Goal: Task Accomplishment & Management: Use online tool/utility

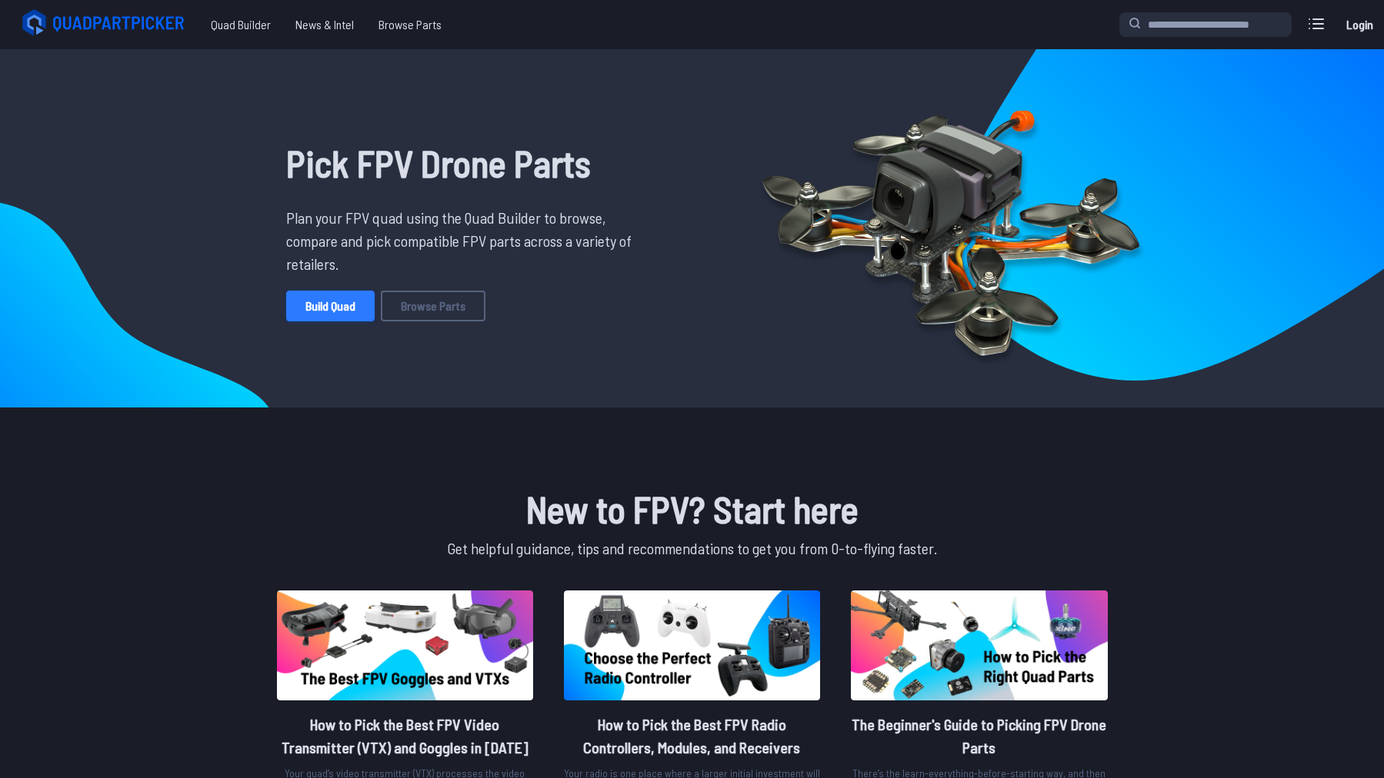
click at [368, 313] on link "Build Quad" at bounding box center [330, 306] width 88 height 31
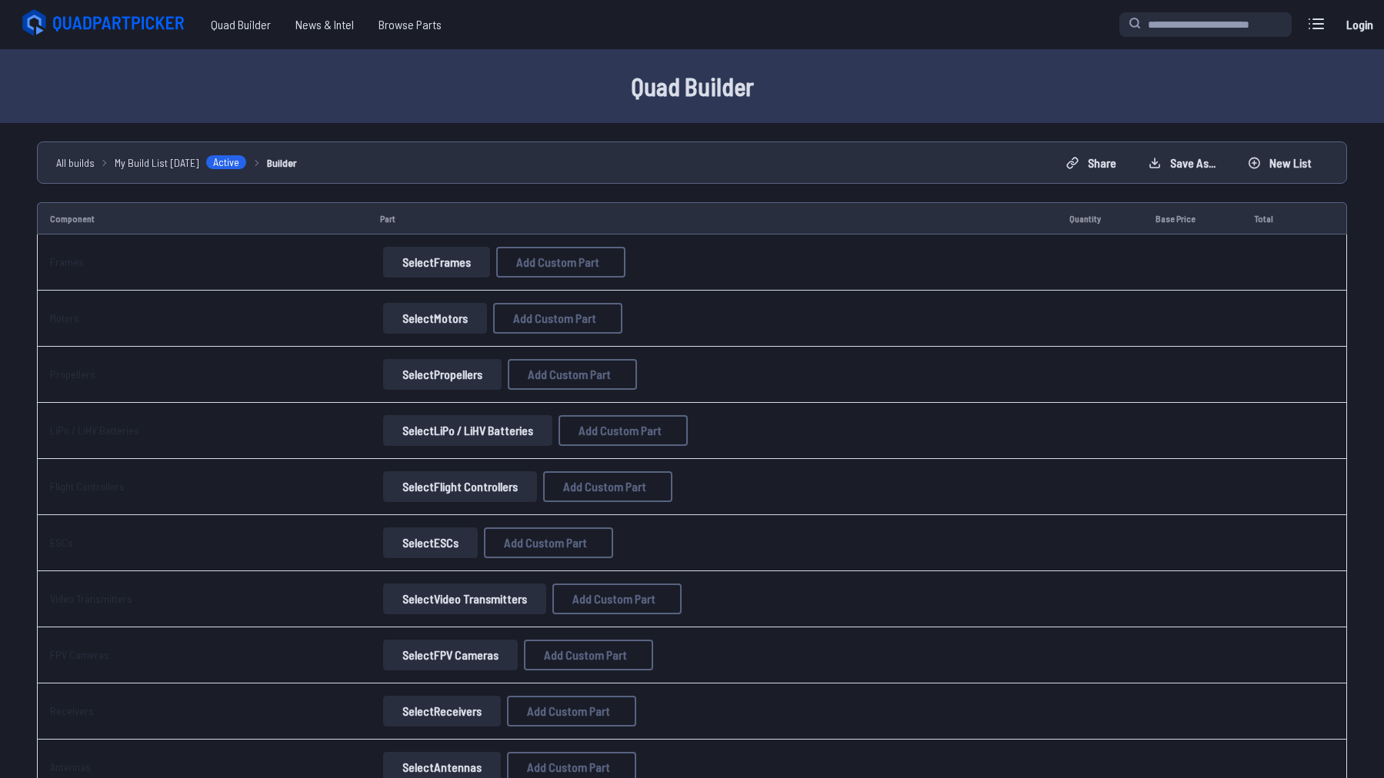
click at [488, 268] on div "Select Frames Add Custom Part Add Custom Part Part name* Brand / Manufacturer P…" at bounding box center [712, 262] width 664 height 31
click at [456, 265] on button "Select Frames" at bounding box center [436, 262] width 107 height 31
click at [407, 271] on button "Select Frames" at bounding box center [436, 262] width 107 height 31
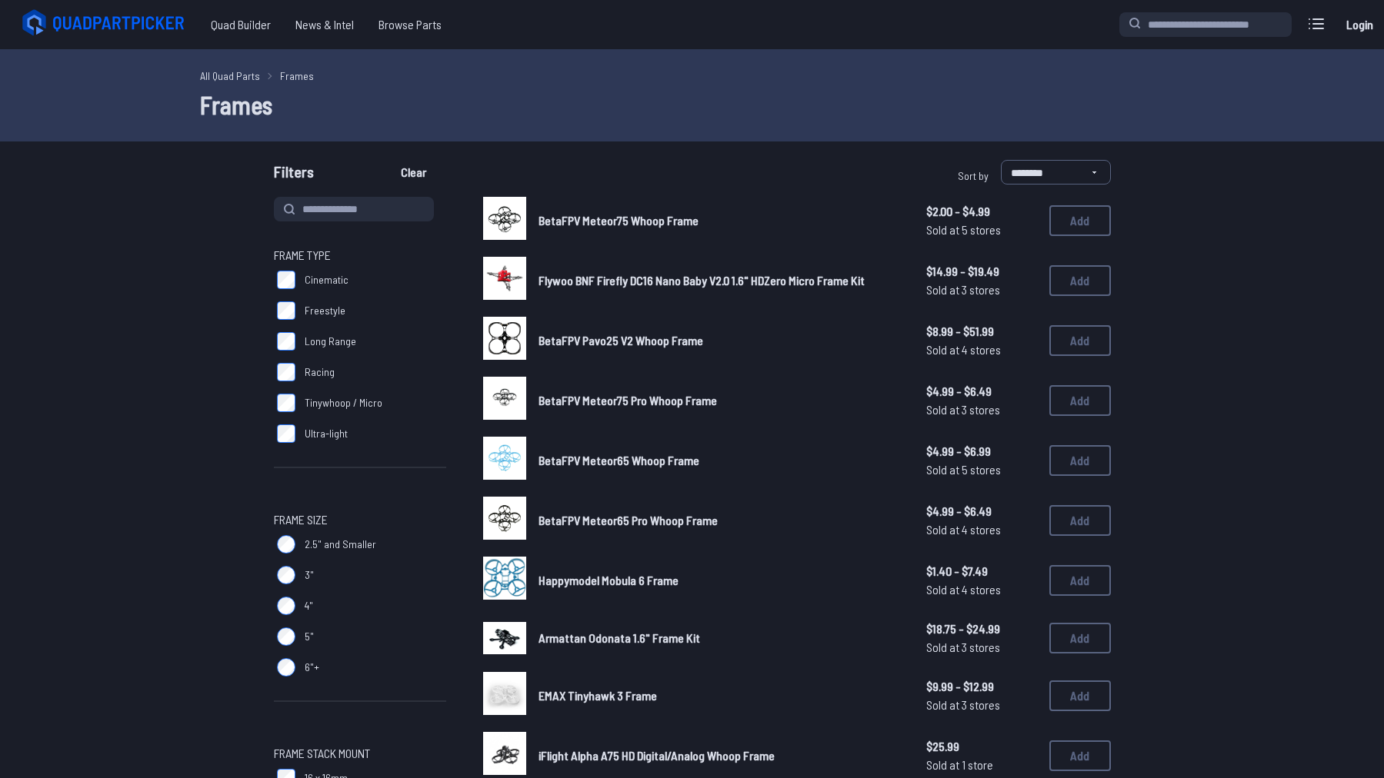
click at [511, 281] on img at bounding box center [504, 278] width 43 height 43
click at [1059, 288] on button "Add" at bounding box center [1080, 280] width 62 height 31
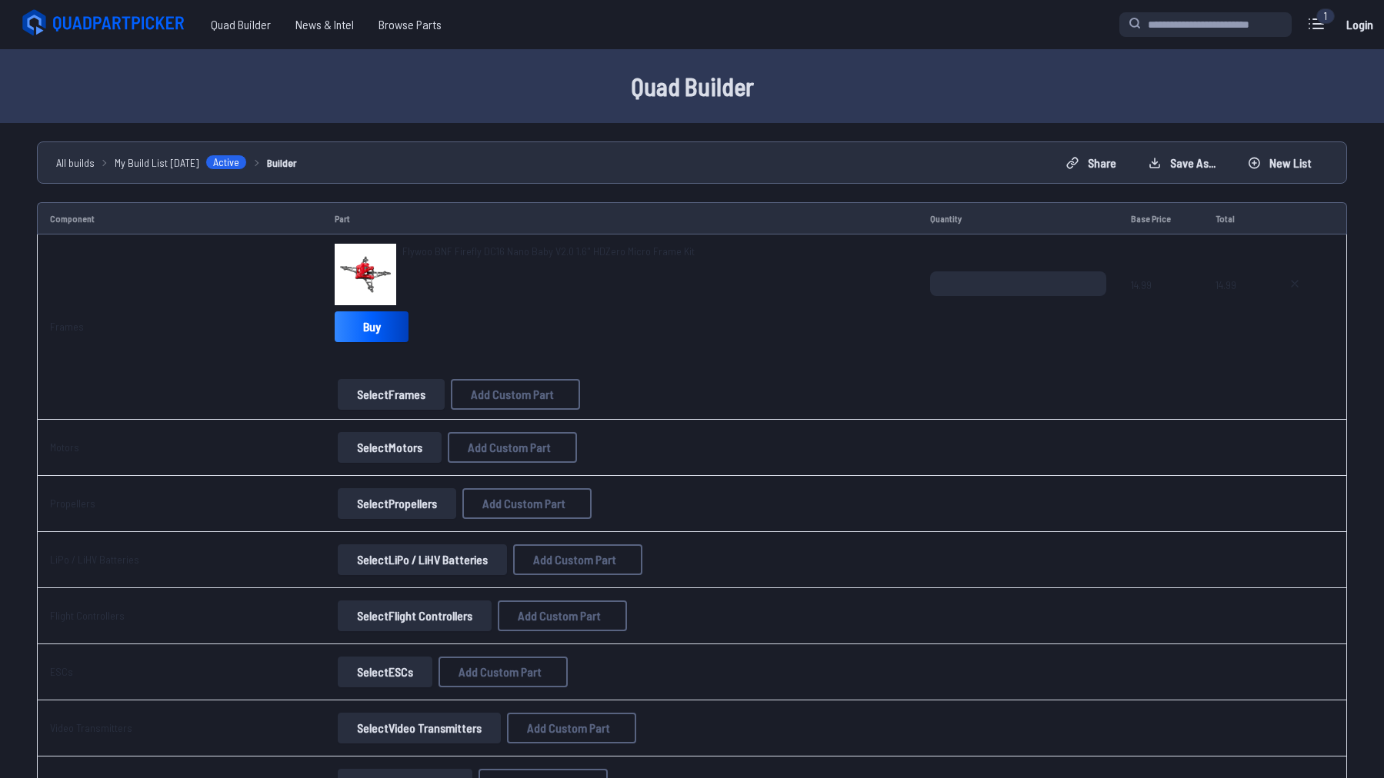
click at [366, 268] on img at bounding box center [366, 275] width 62 height 62
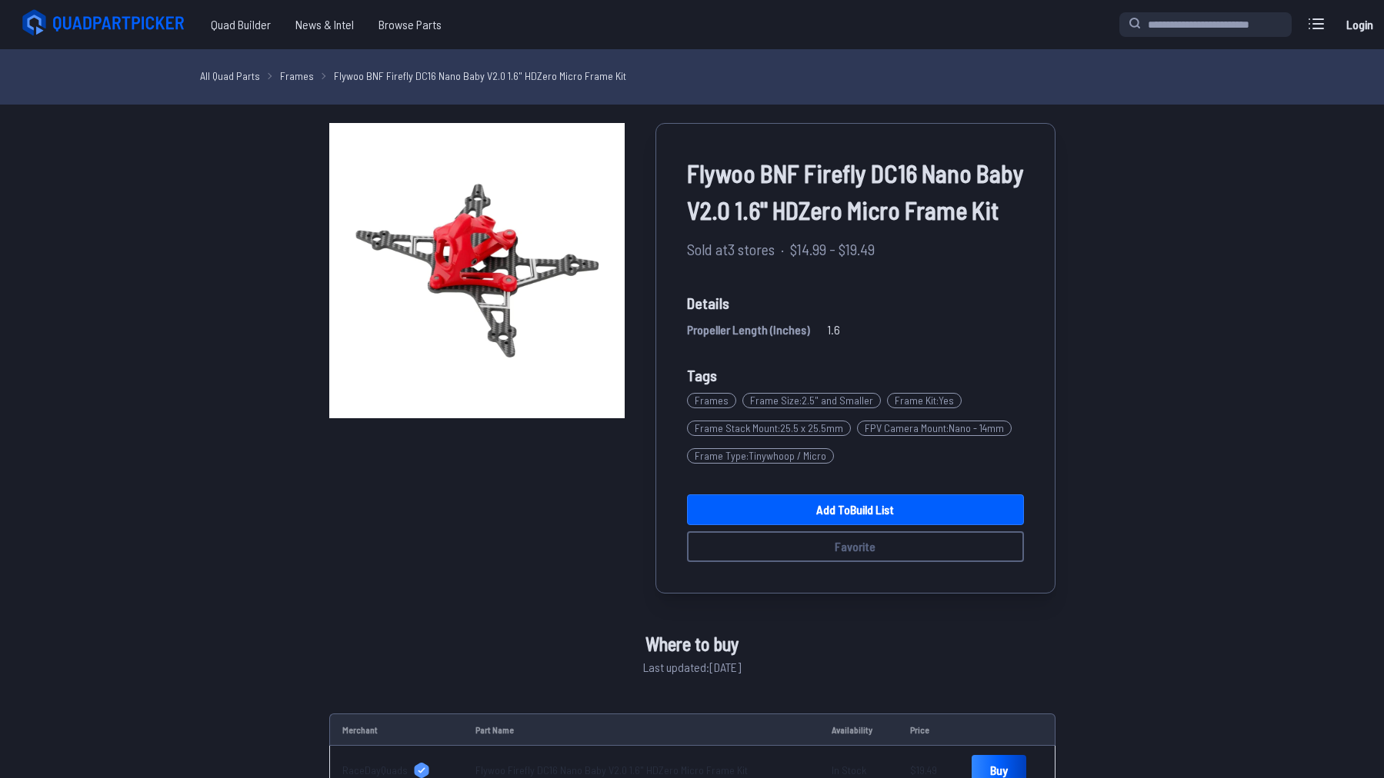
click at [478, 251] on img at bounding box center [476, 270] width 295 height 295
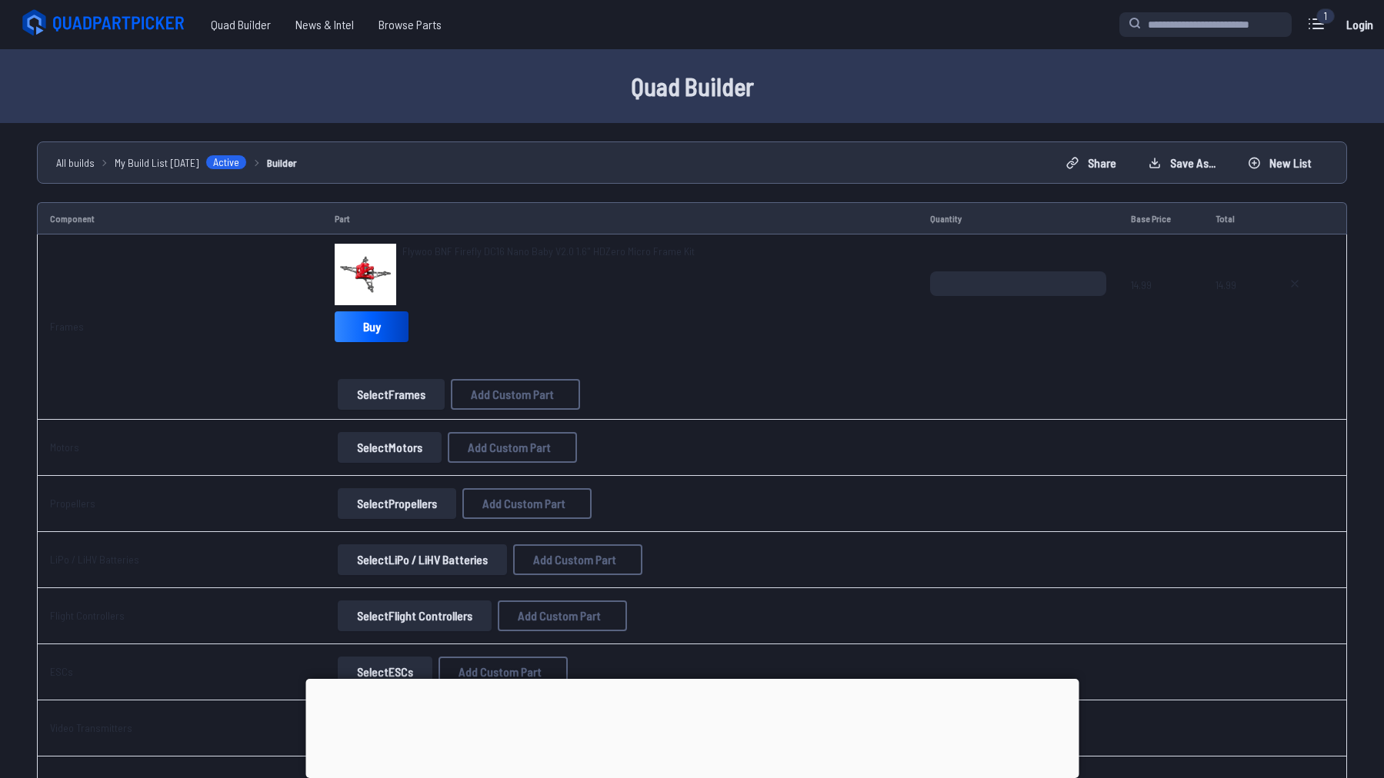
click at [391, 449] on button "Select Motors" at bounding box center [390, 447] width 104 height 31
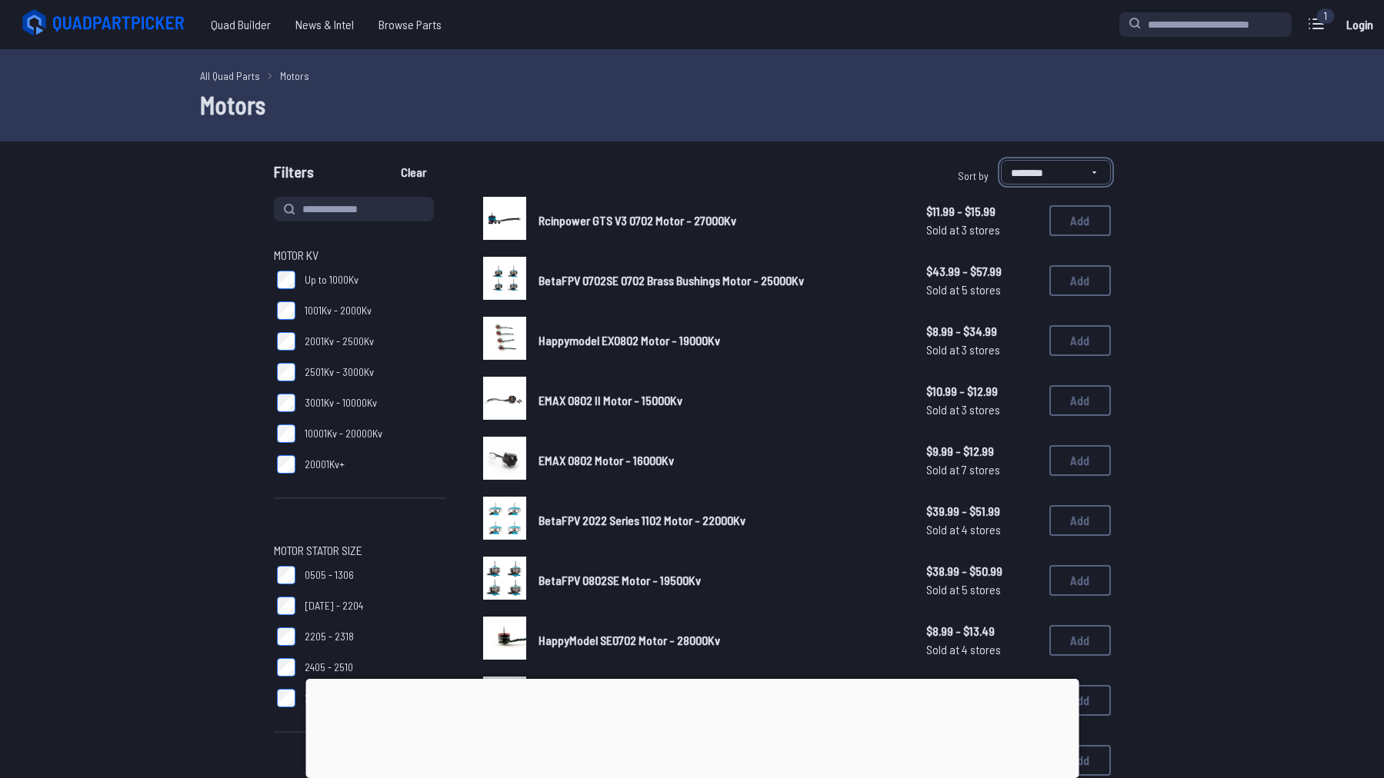
click at [1084, 172] on select "**********" at bounding box center [1056, 172] width 110 height 25
click at [698, 222] on span "Rcinpower GTS V3 0702 Motor - 27000Kv" at bounding box center [637, 220] width 198 height 15
click at [631, 217] on span "Rcinpower GTS V3 0702 Motor - 27000Kv" at bounding box center [637, 220] width 198 height 15
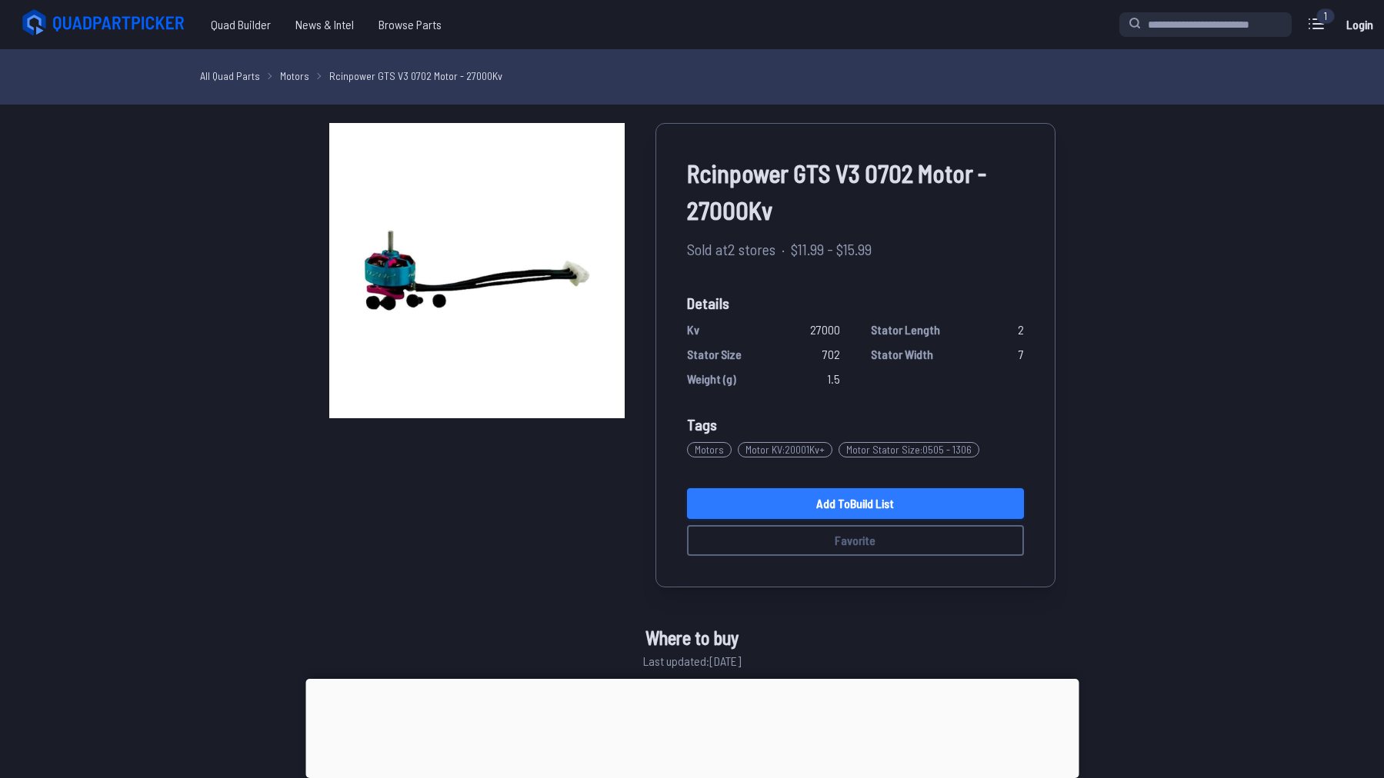
click at [858, 503] on link "Add to Build List" at bounding box center [855, 503] width 337 height 31
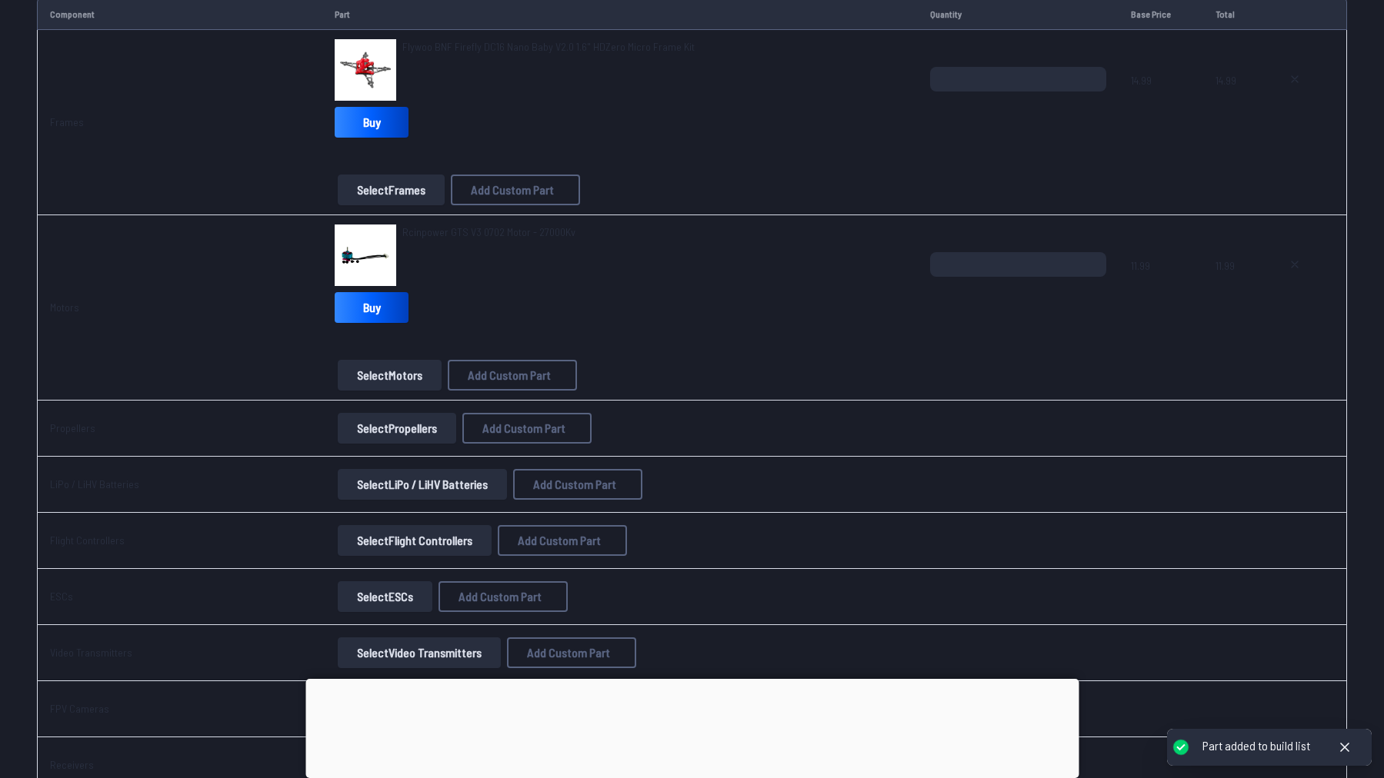
scroll to position [231, 0]
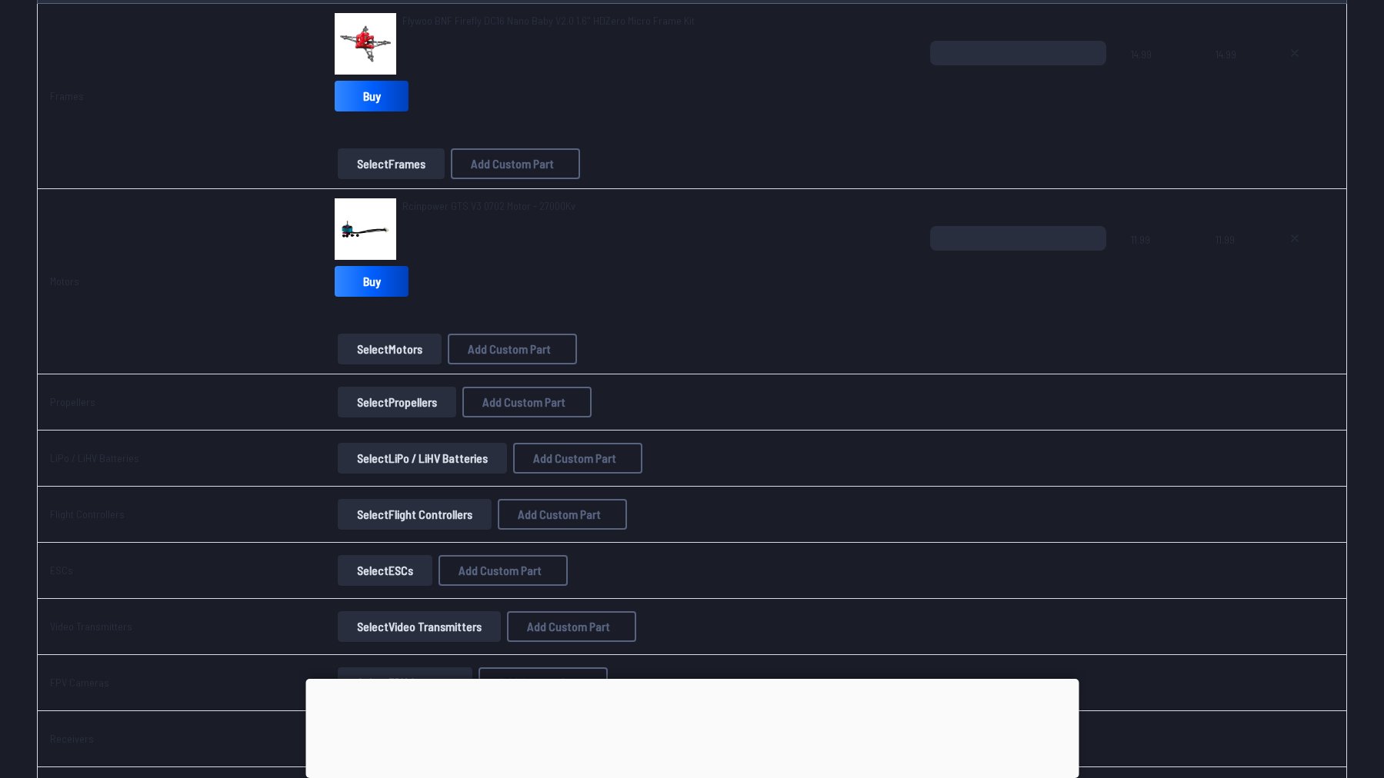
click at [428, 403] on button "Select Propellers" at bounding box center [397, 402] width 118 height 31
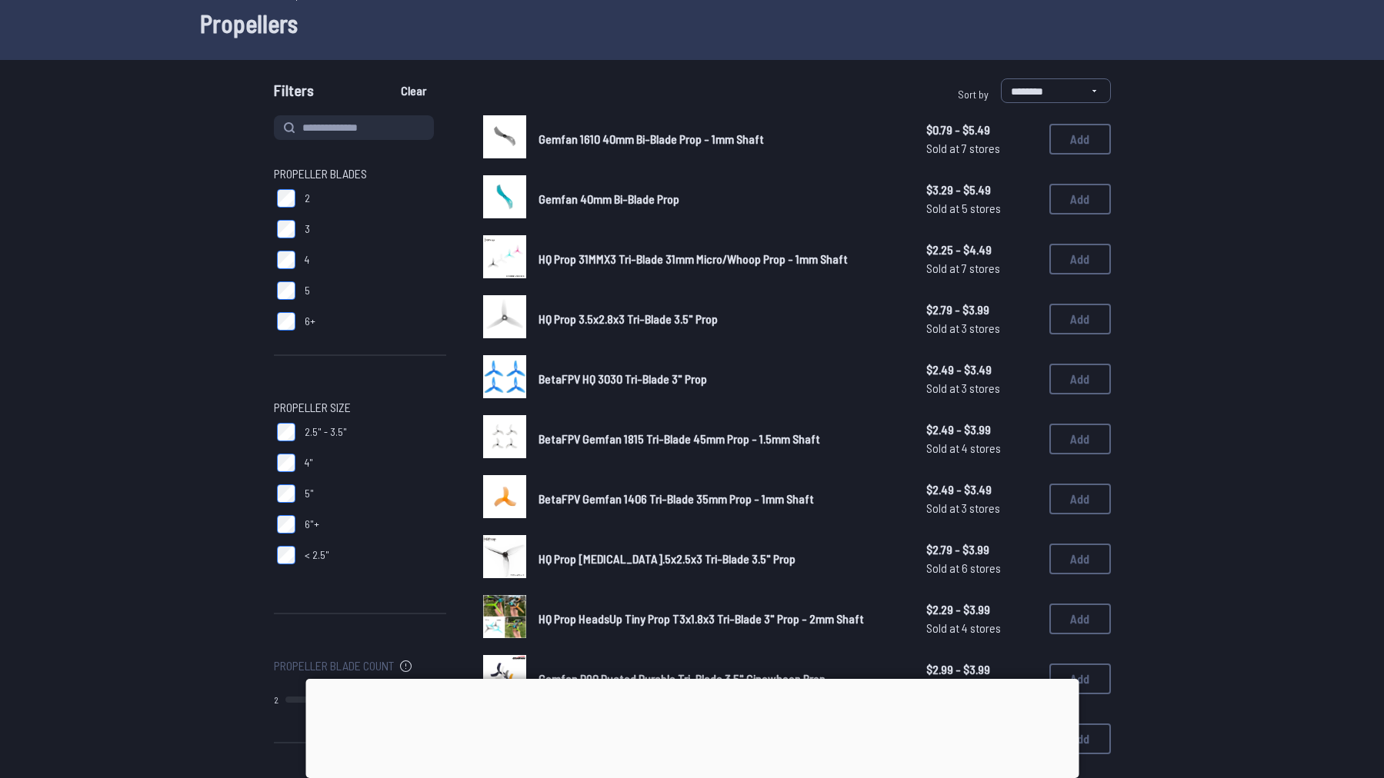
scroll to position [77, 0]
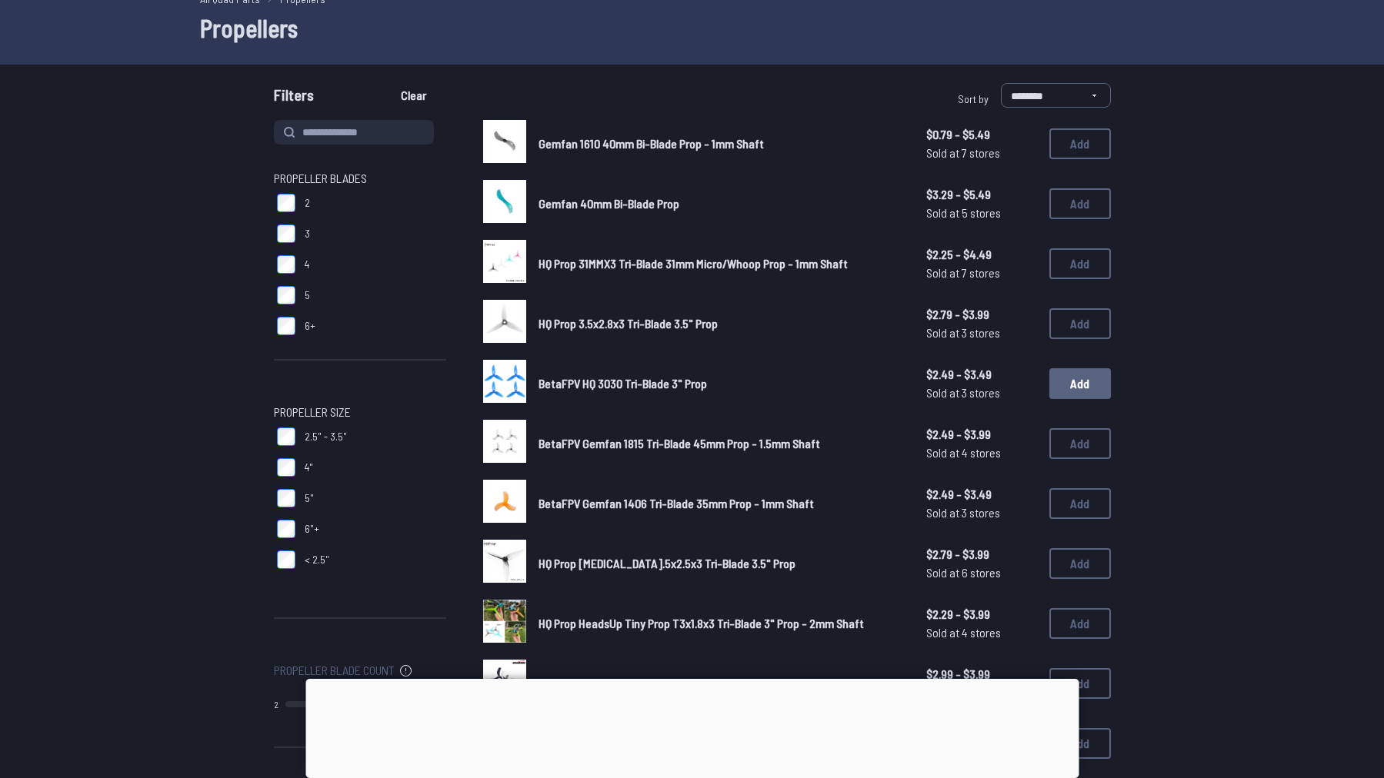
click at [1090, 385] on button "Add" at bounding box center [1080, 383] width 62 height 31
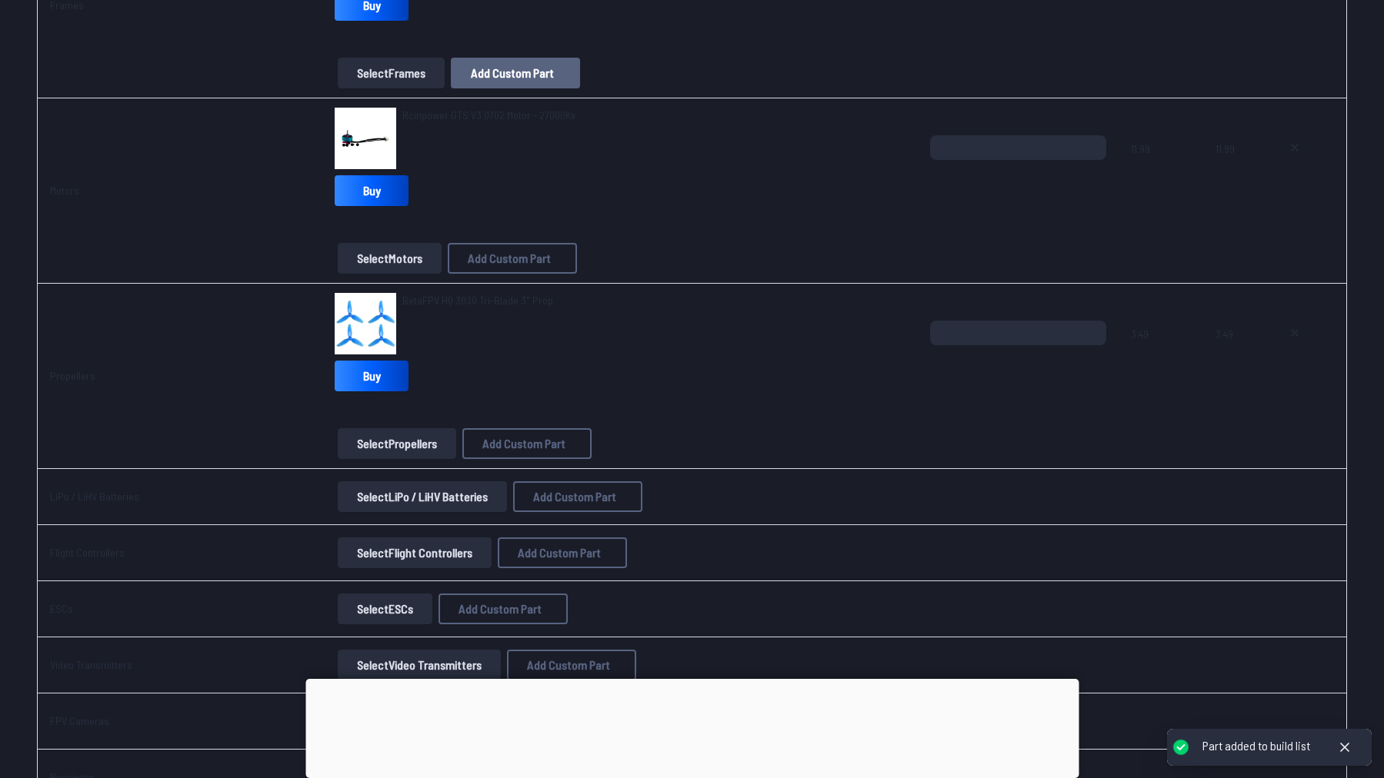
scroll to position [335, 0]
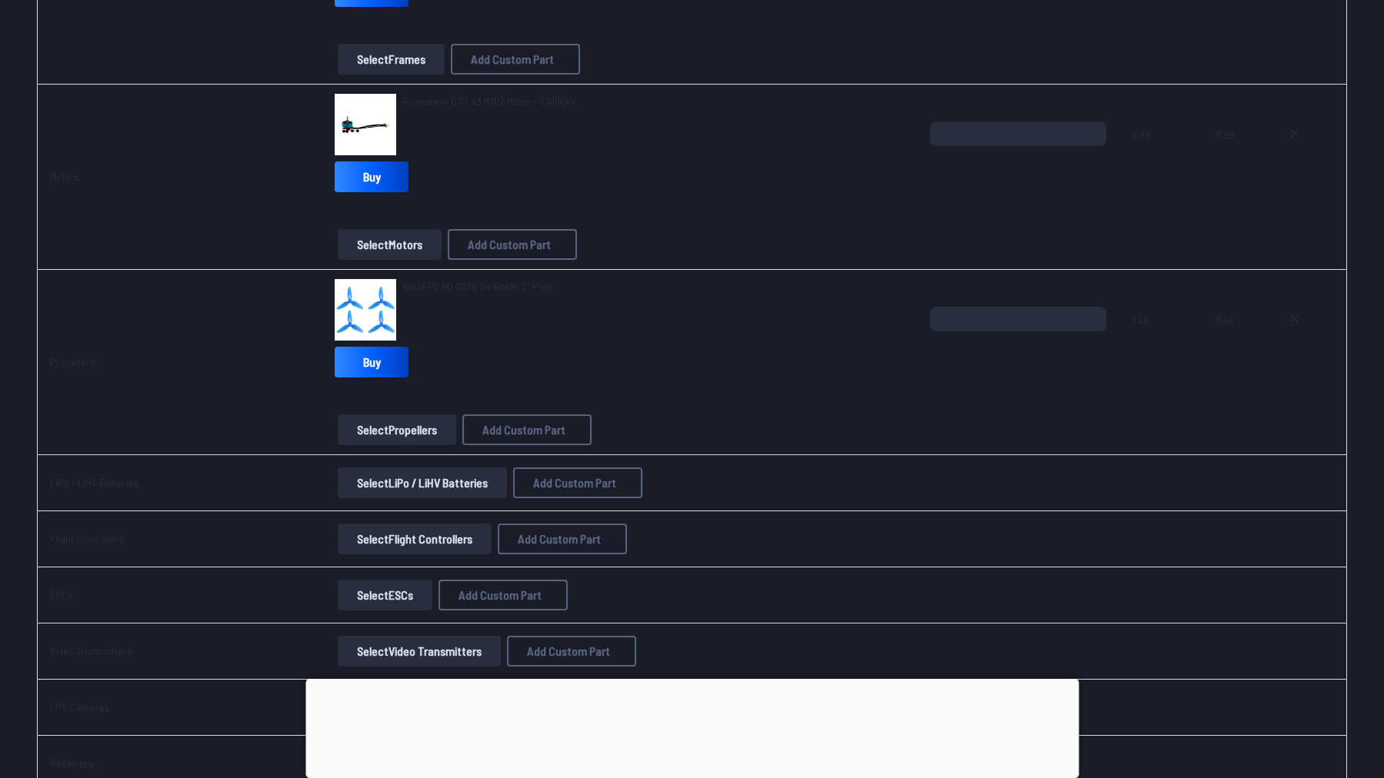
click at [451, 488] on button "Select LiPo / LiHV Batteries" at bounding box center [422, 483] width 169 height 31
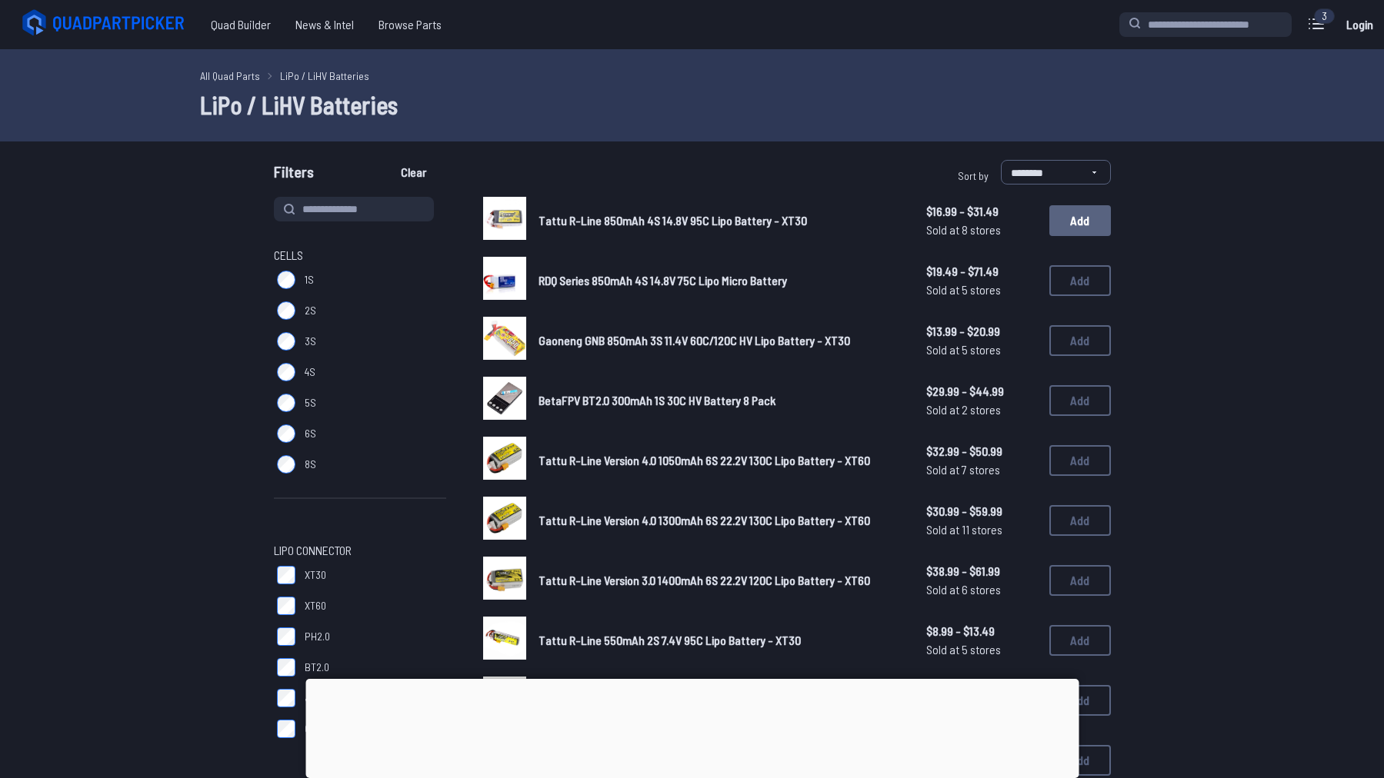
click at [1072, 222] on button "Add" at bounding box center [1080, 220] width 62 height 31
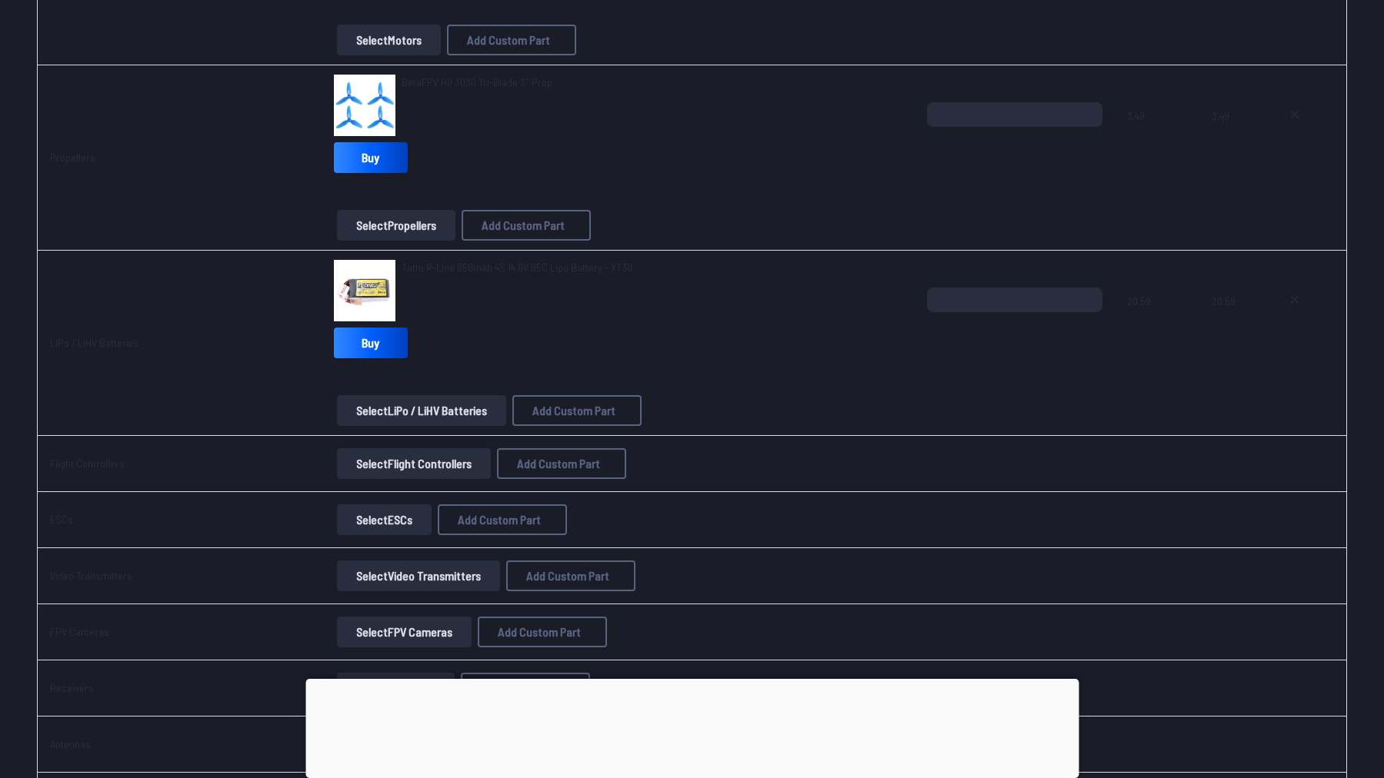
scroll to position [615, 0]
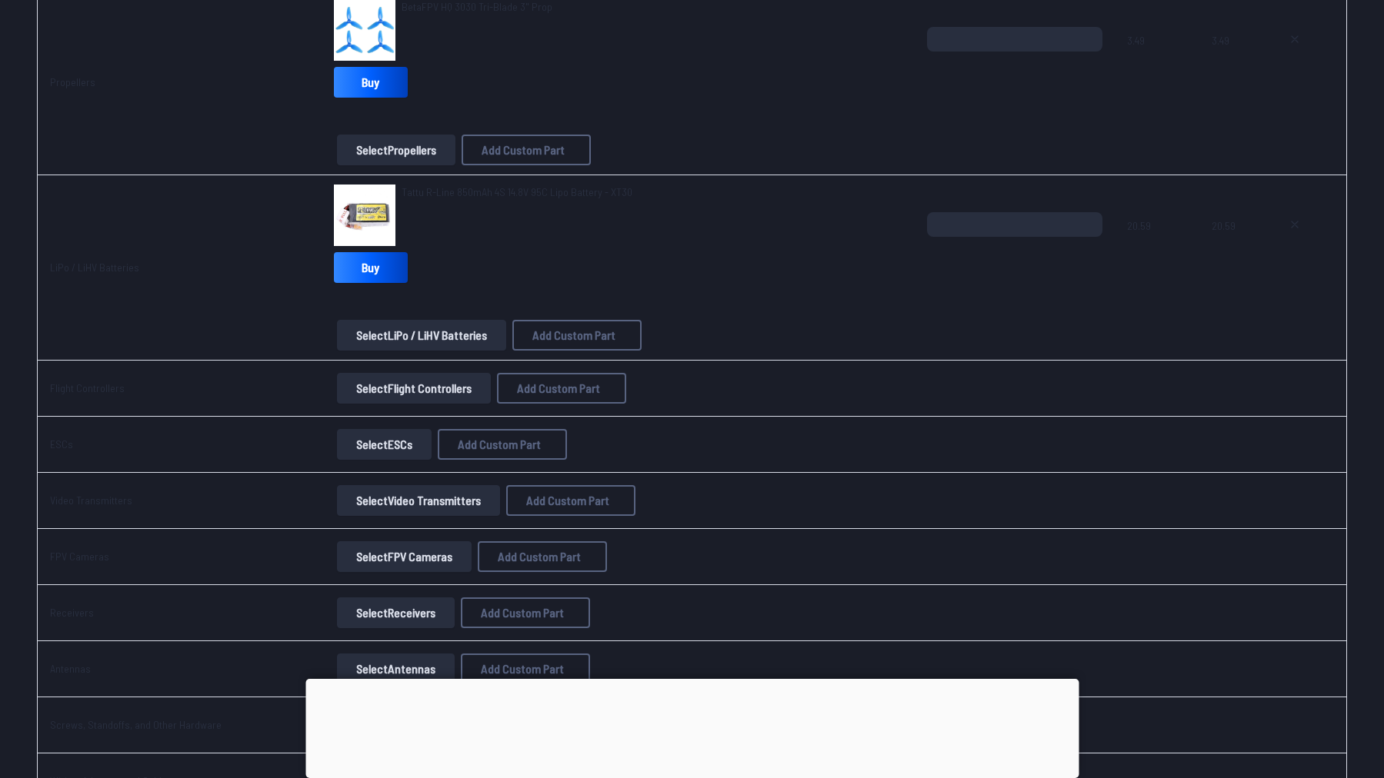
click at [418, 392] on button "Select Flight Controllers" at bounding box center [414, 388] width 154 height 31
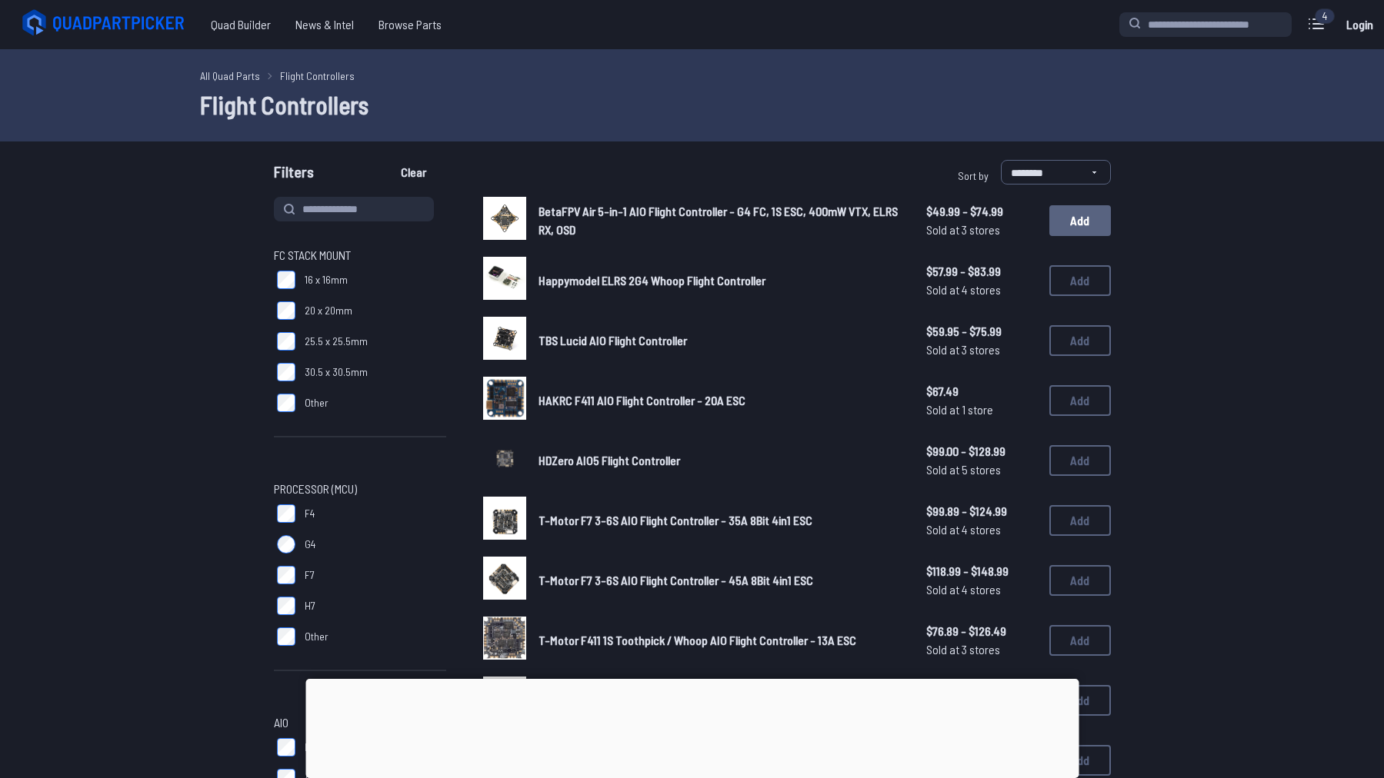
click at [1084, 228] on button "Add" at bounding box center [1080, 220] width 62 height 31
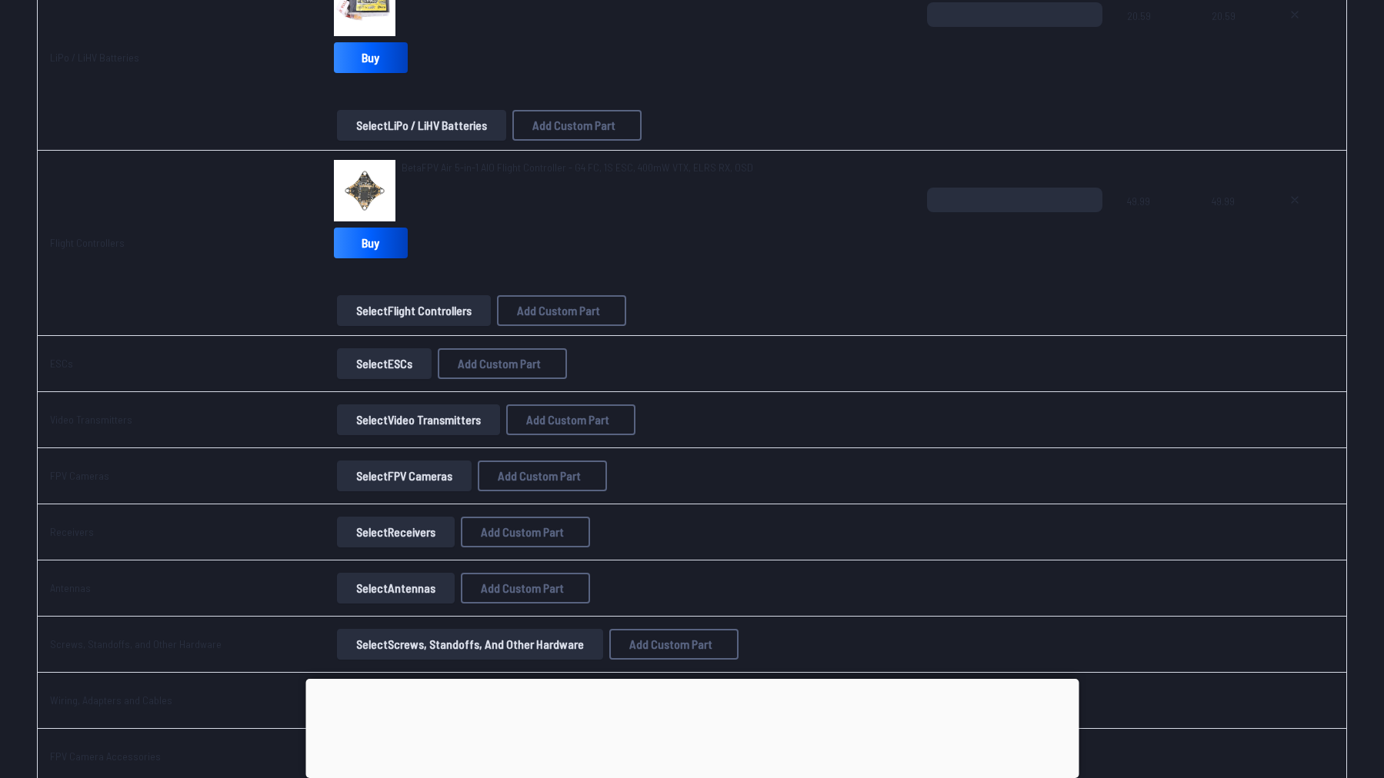
scroll to position [846, 0]
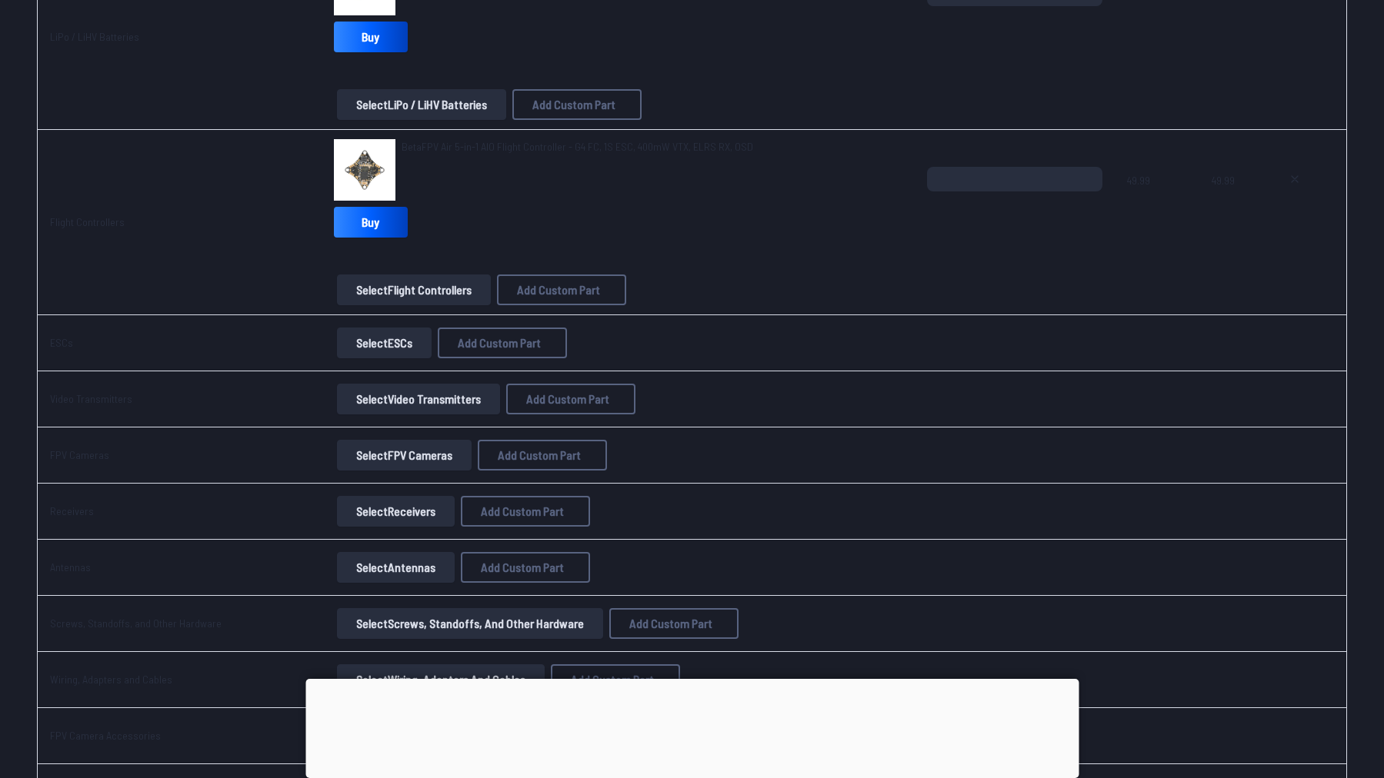
click at [393, 343] on button "Select ESCs" at bounding box center [384, 343] width 95 height 31
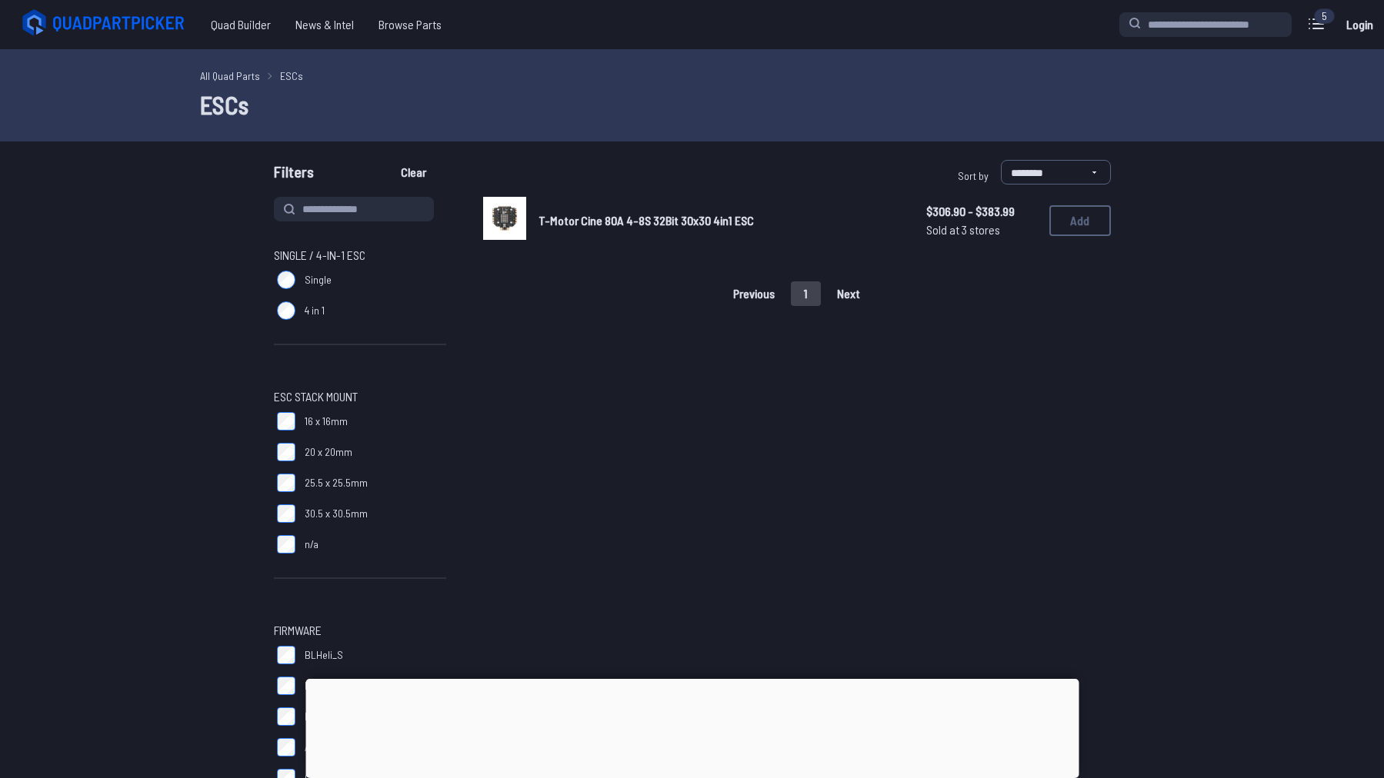
click at [503, 219] on img at bounding box center [504, 218] width 43 height 43
click at [292, 288] on label "Single" at bounding box center [360, 280] width 172 height 31
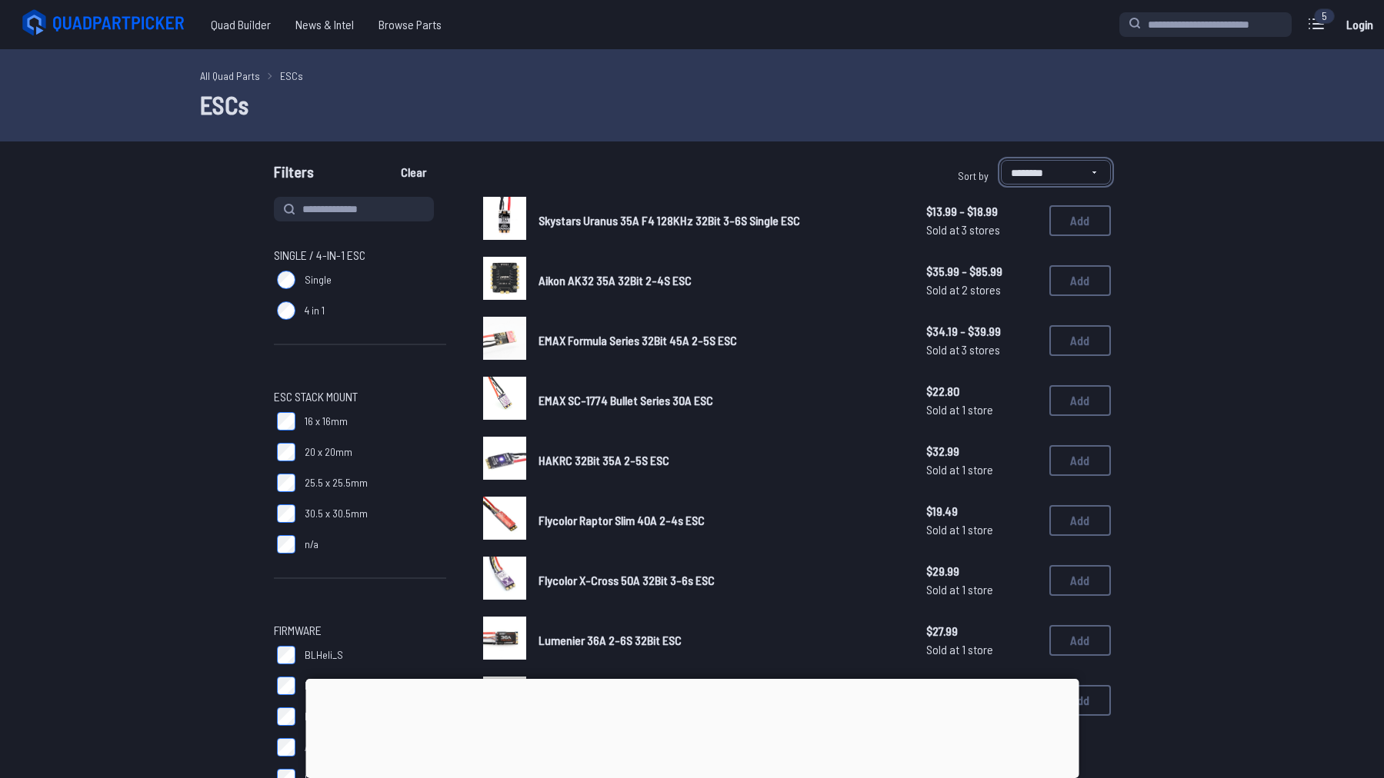
click at [1084, 162] on select "**********" at bounding box center [1056, 172] width 110 height 25
select select "*********"
click at [1001, 160] on select "**********" at bounding box center [1056, 172] width 110 height 25
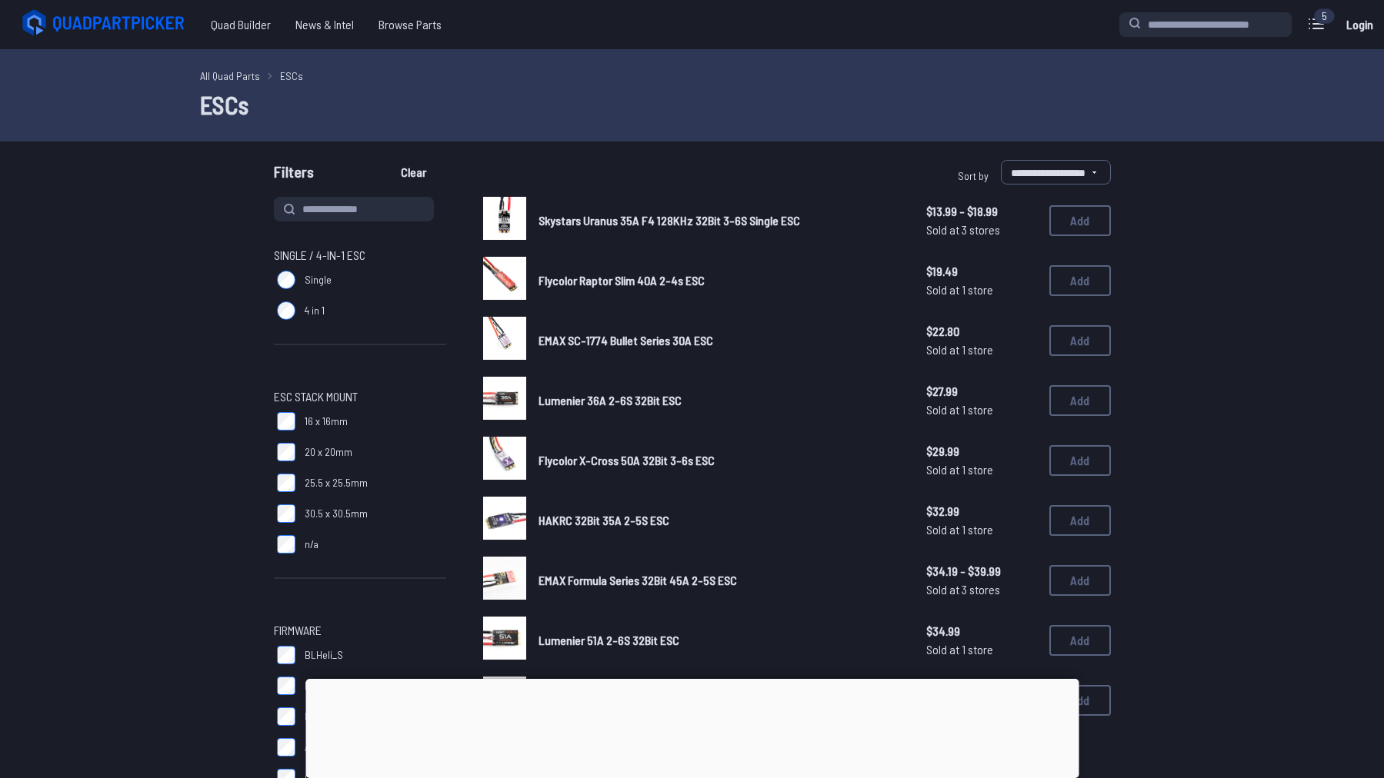
click at [509, 217] on img at bounding box center [504, 218] width 43 height 43
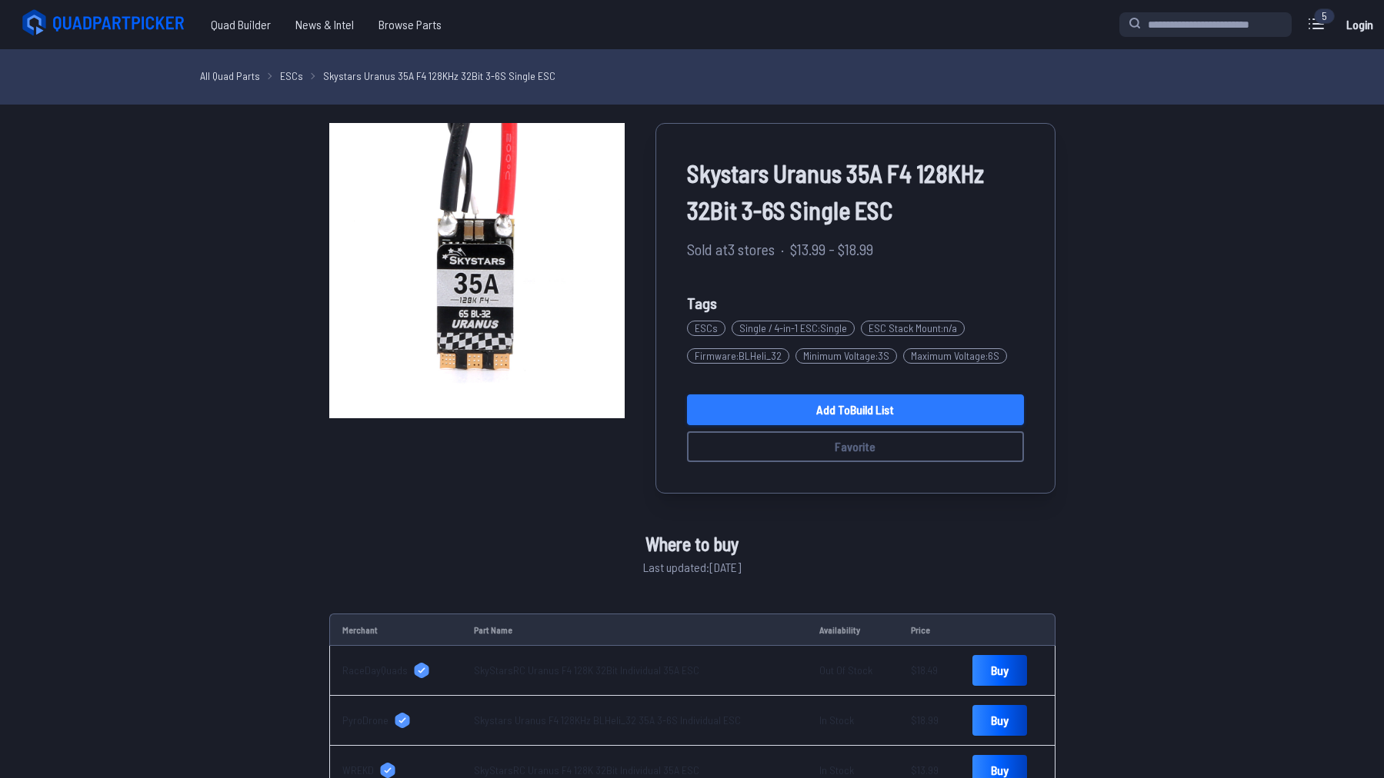
click at [845, 408] on link "Add to Build List" at bounding box center [855, 410] width 337 height 31
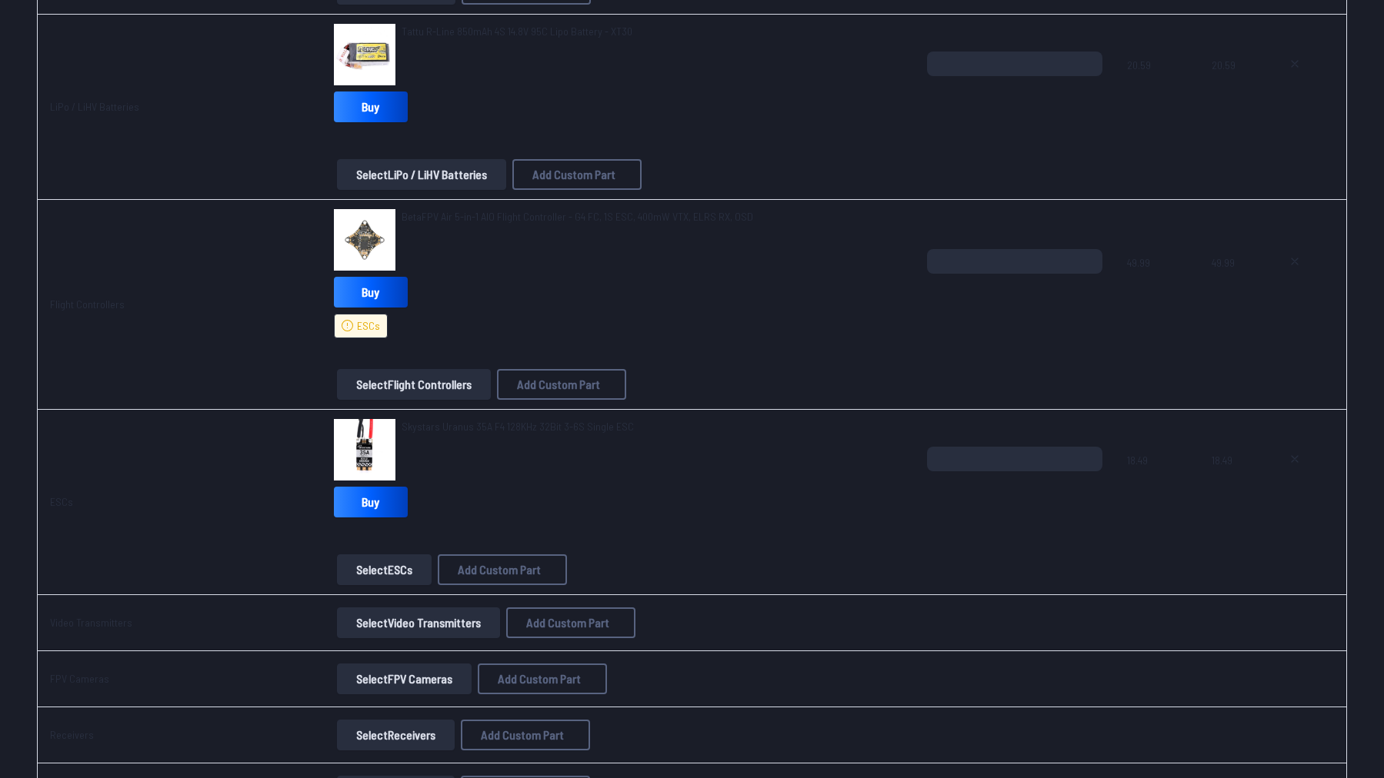
scroll to position [923, 0]
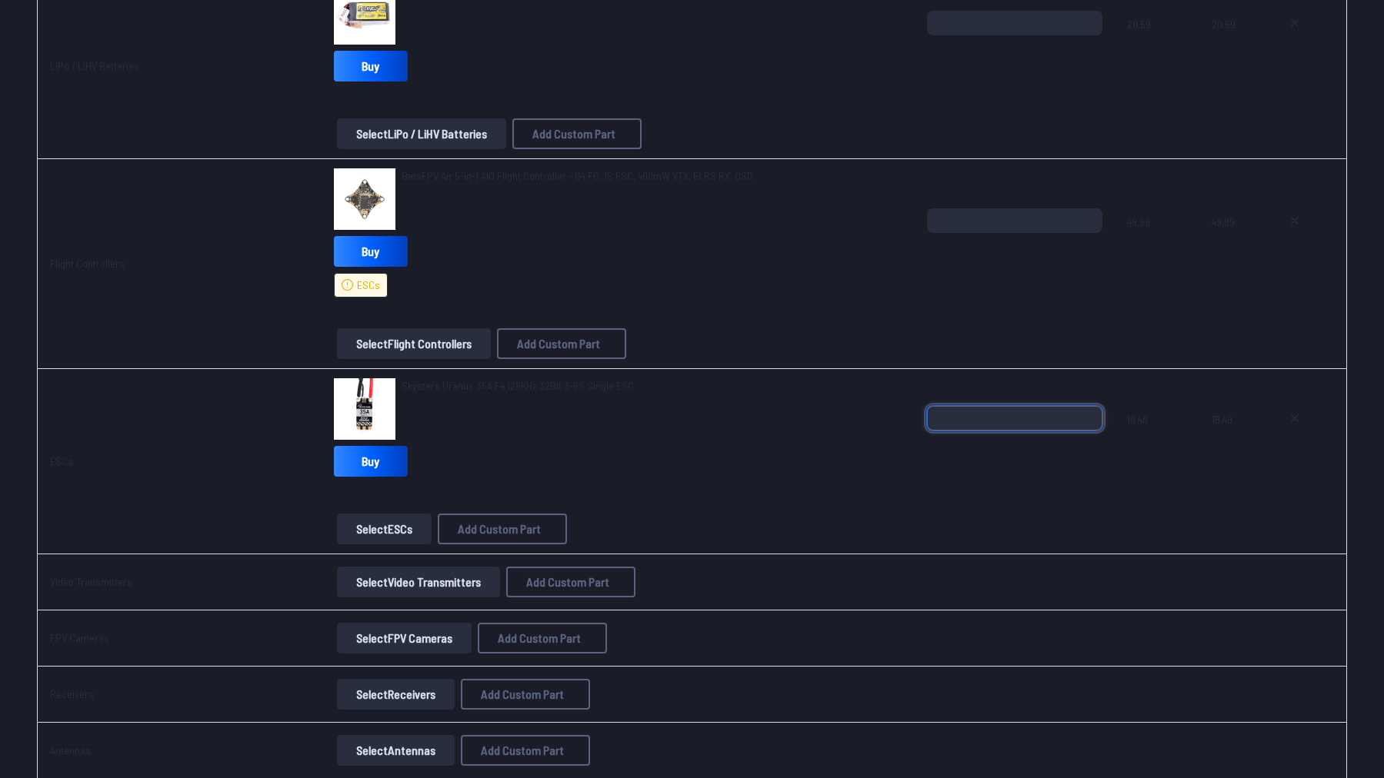
click at [1087, 409] on input "*" at bounding box center [1014, 418] width 175 height 25
type input "*"
click at [1087, 409] on input "*" at bounding box center [1014, 418] width 175 height 25
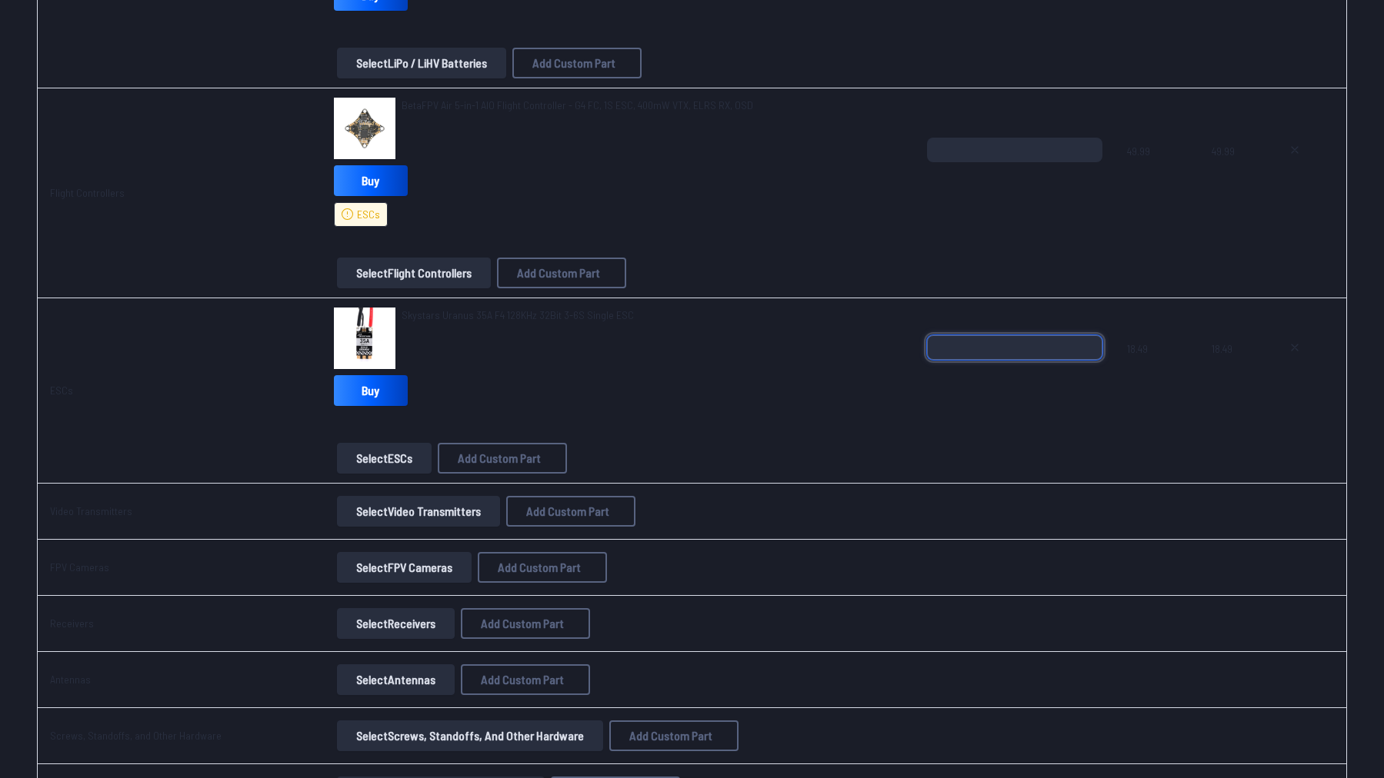
scroll to position [1000, 0]
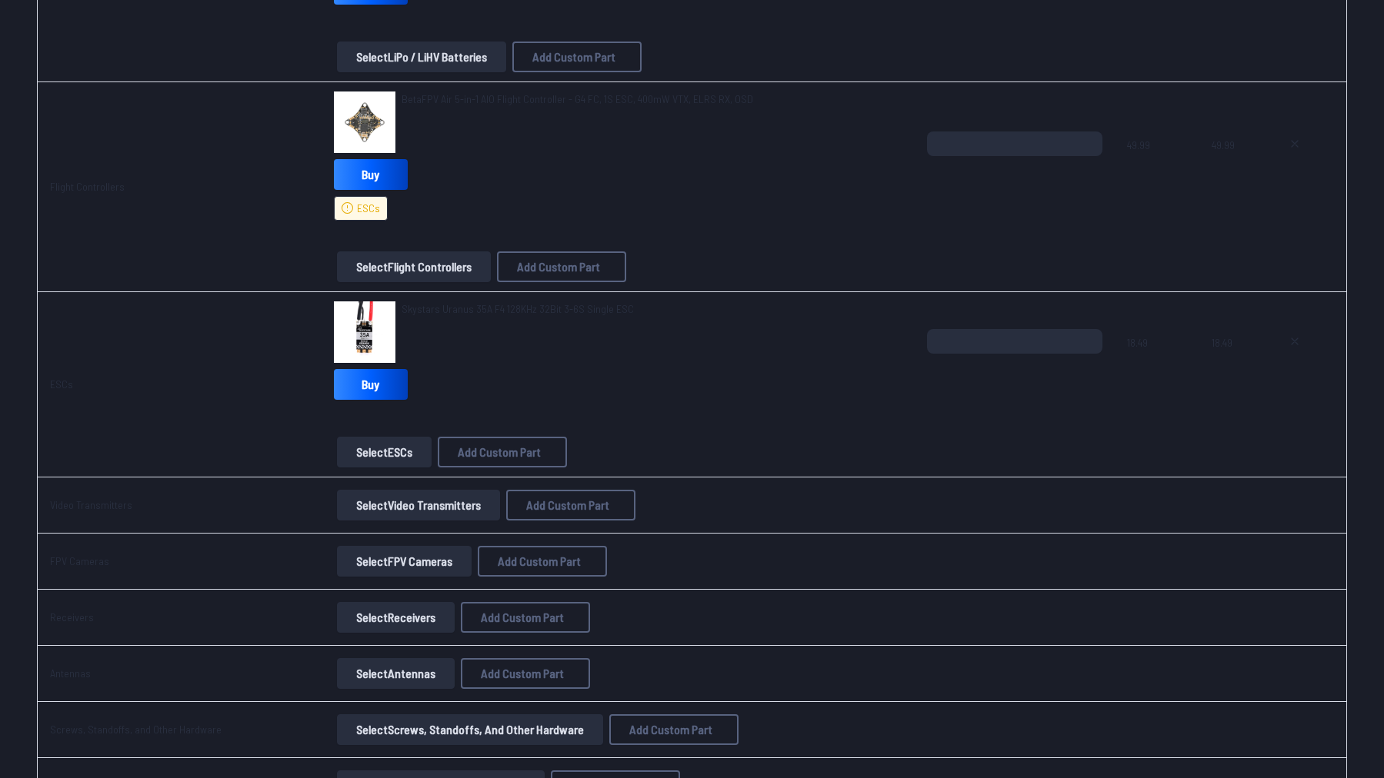
click at [388, 511] on button "Select Video Transmitters" at bounding box center [418, 505] width 163 height 31
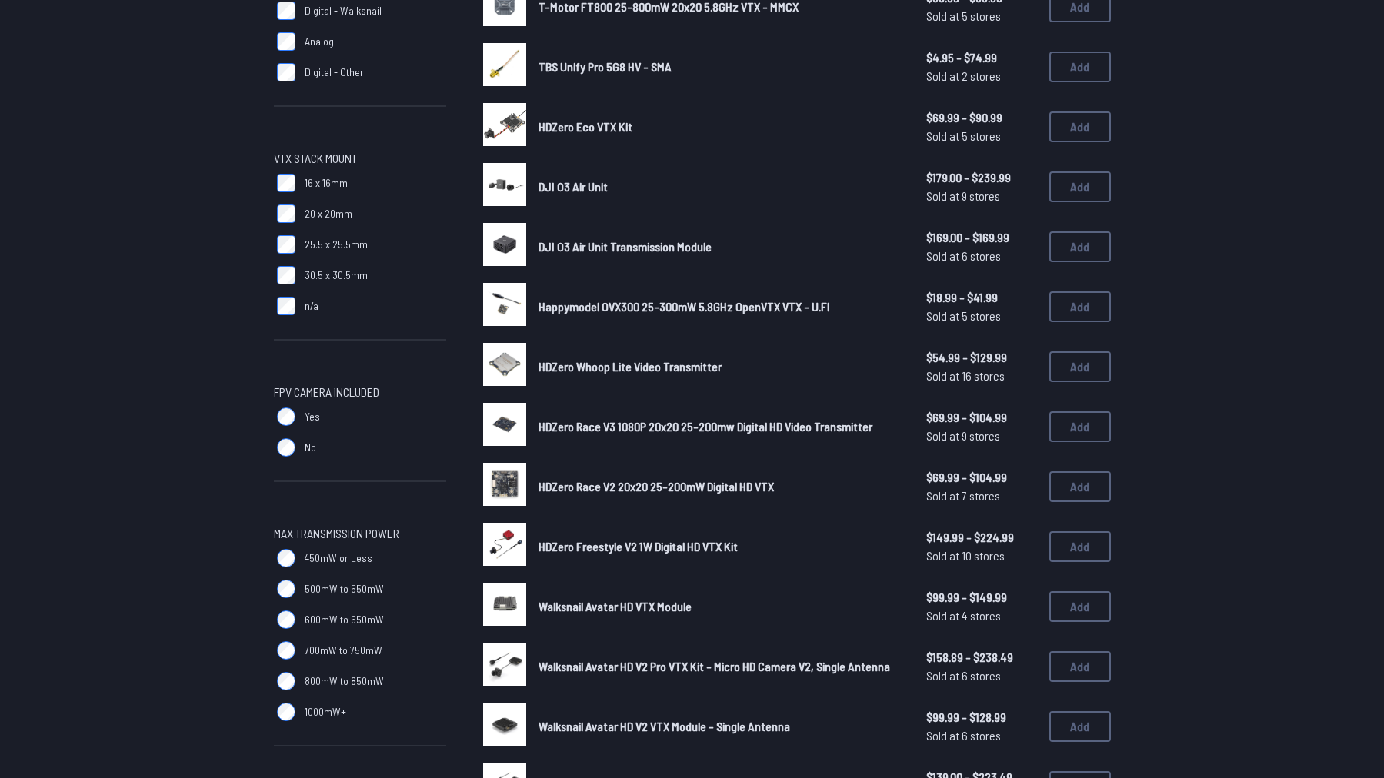
scroll to position [385, 0]
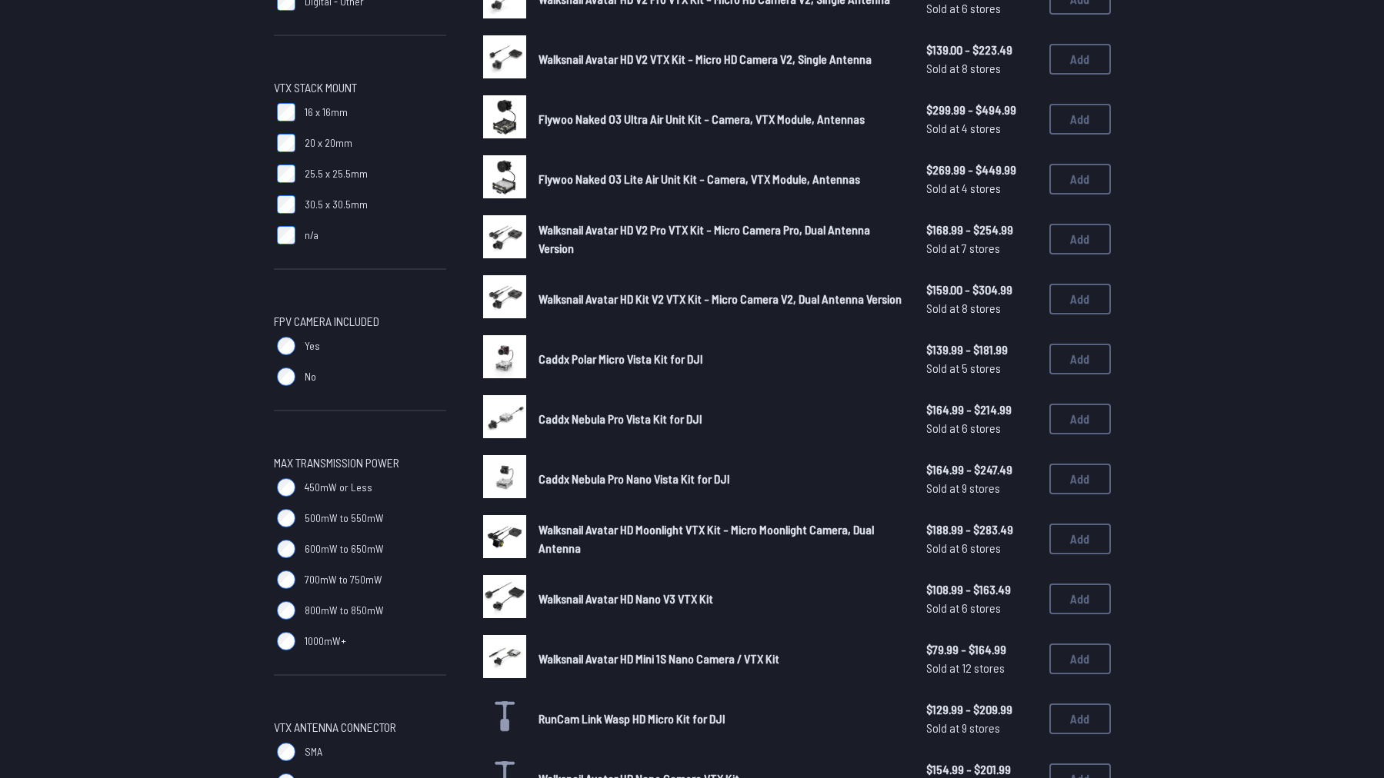
scroll to position [461, 0]
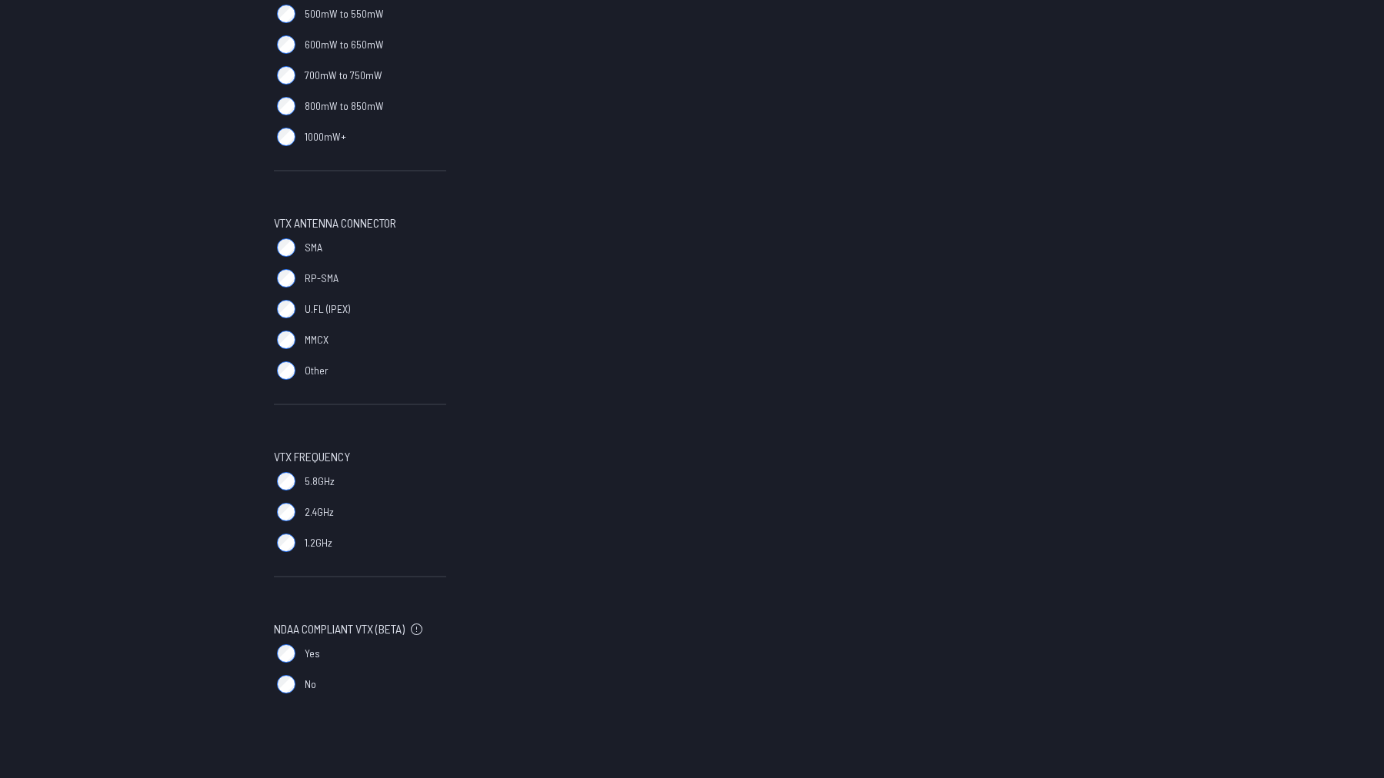
scroll to position [923, 0]
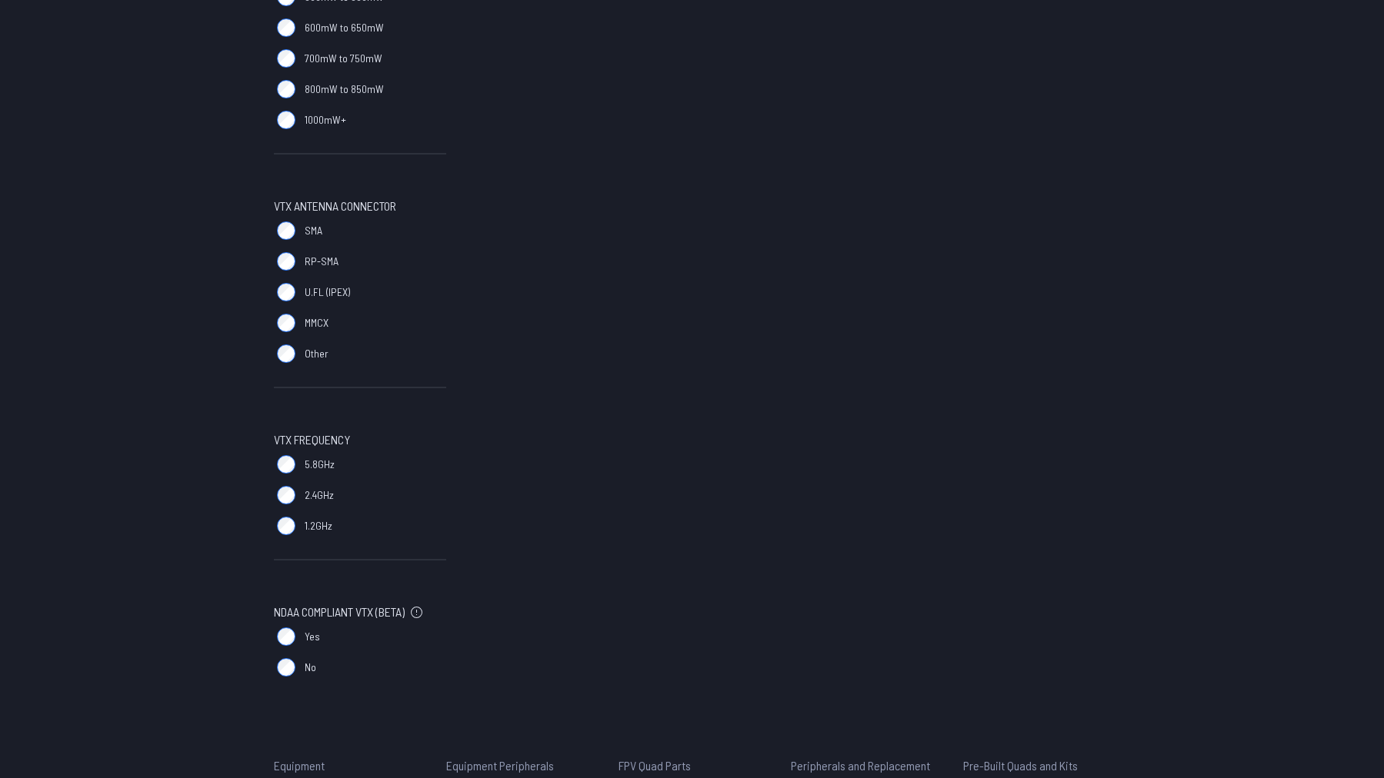
click at [275, 462] on label "5.8GHz" at bounding box center [360, 464] width 172 height 31
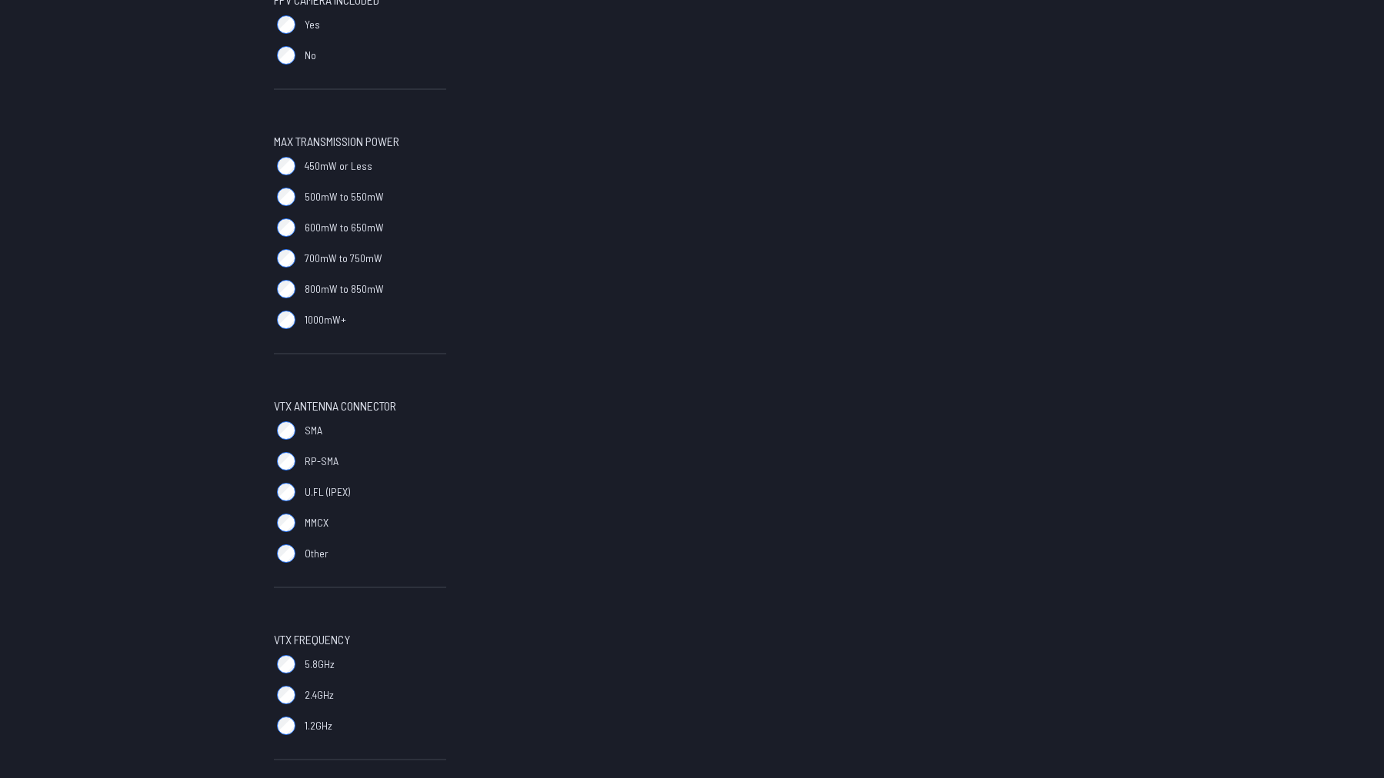
scroll to position [769, 0]
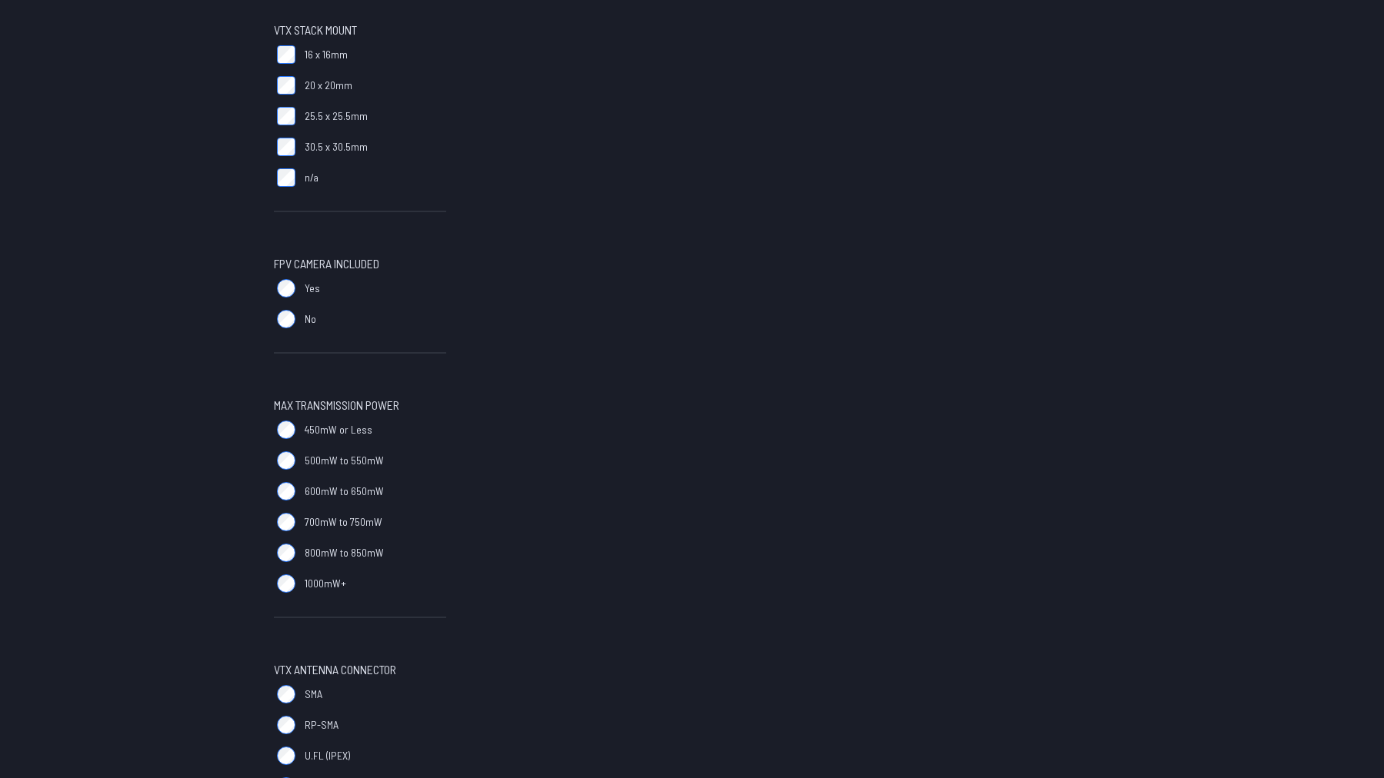
scroll to position [465, 0]
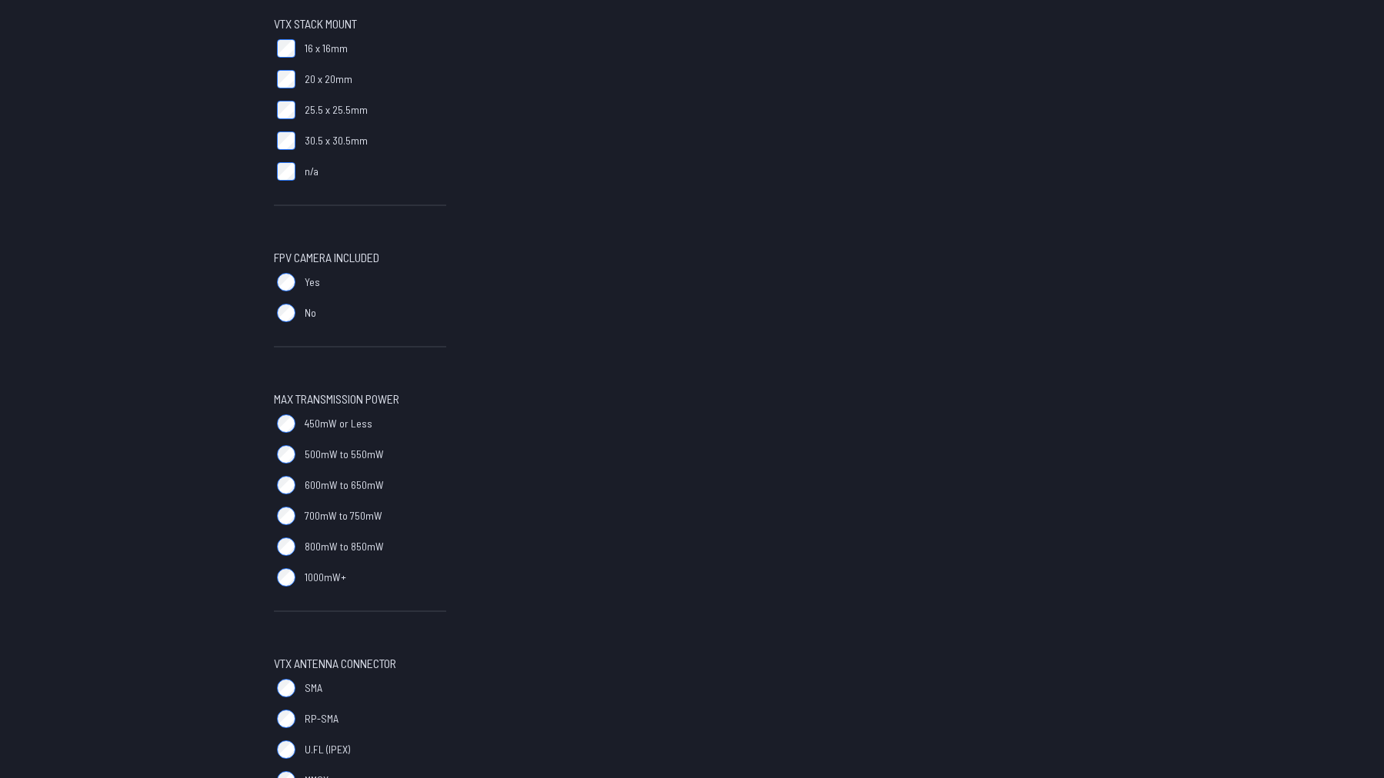
click at [537, 398] on div "There are no products that match the search criteria. Please try again with dif…" at bounding box center [797, 436] width 628 height 1409
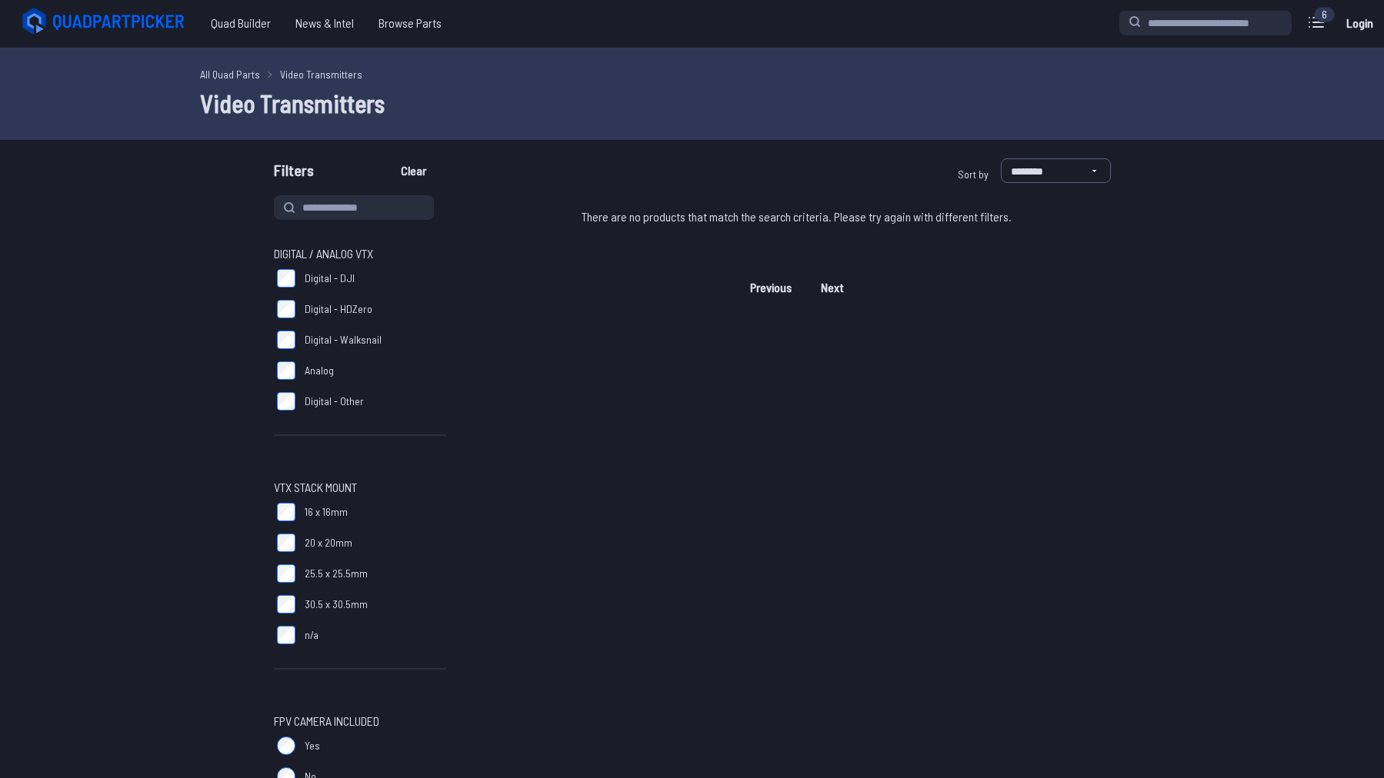
scroll to position [0, 0]
click at [412, 169] on button "Clear" at bounding box center [414, 172] width 52 height 25
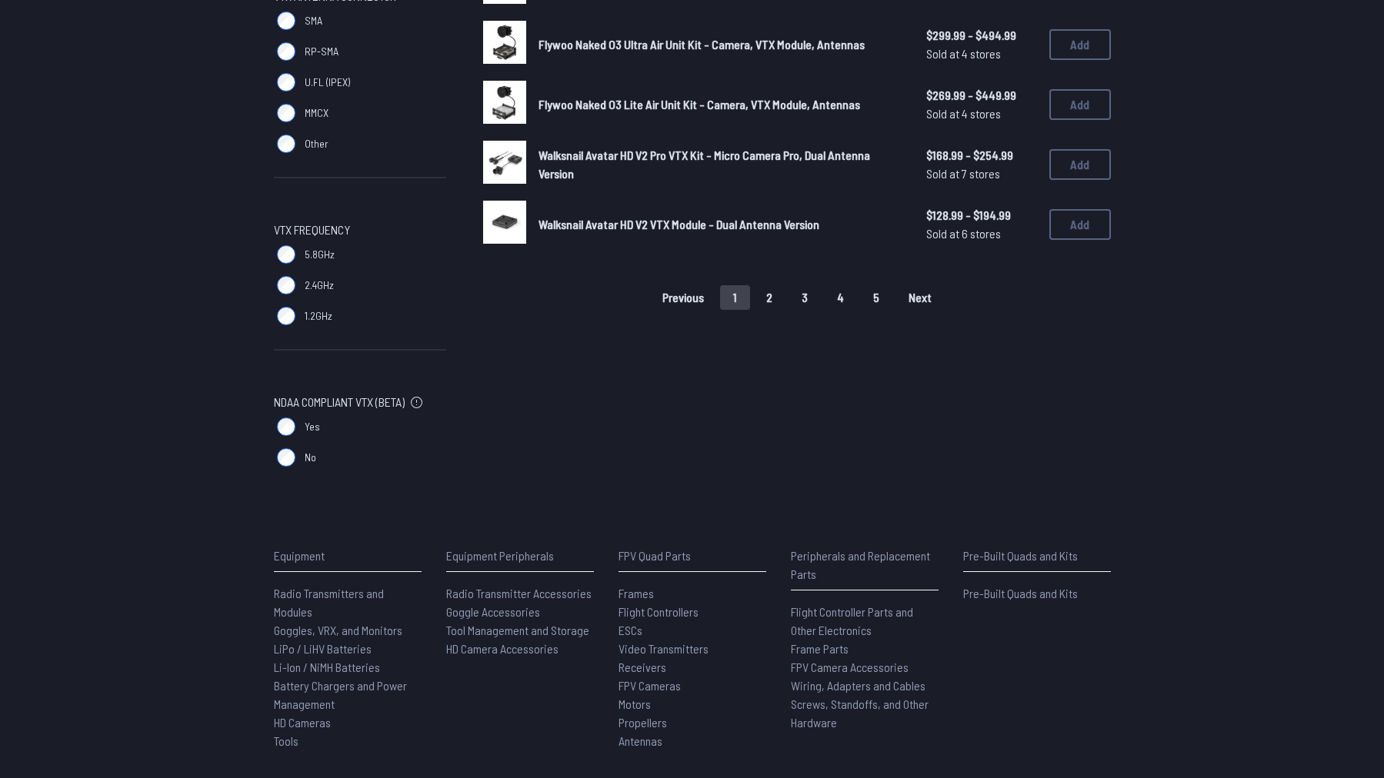
scroll to position [1127, 0]
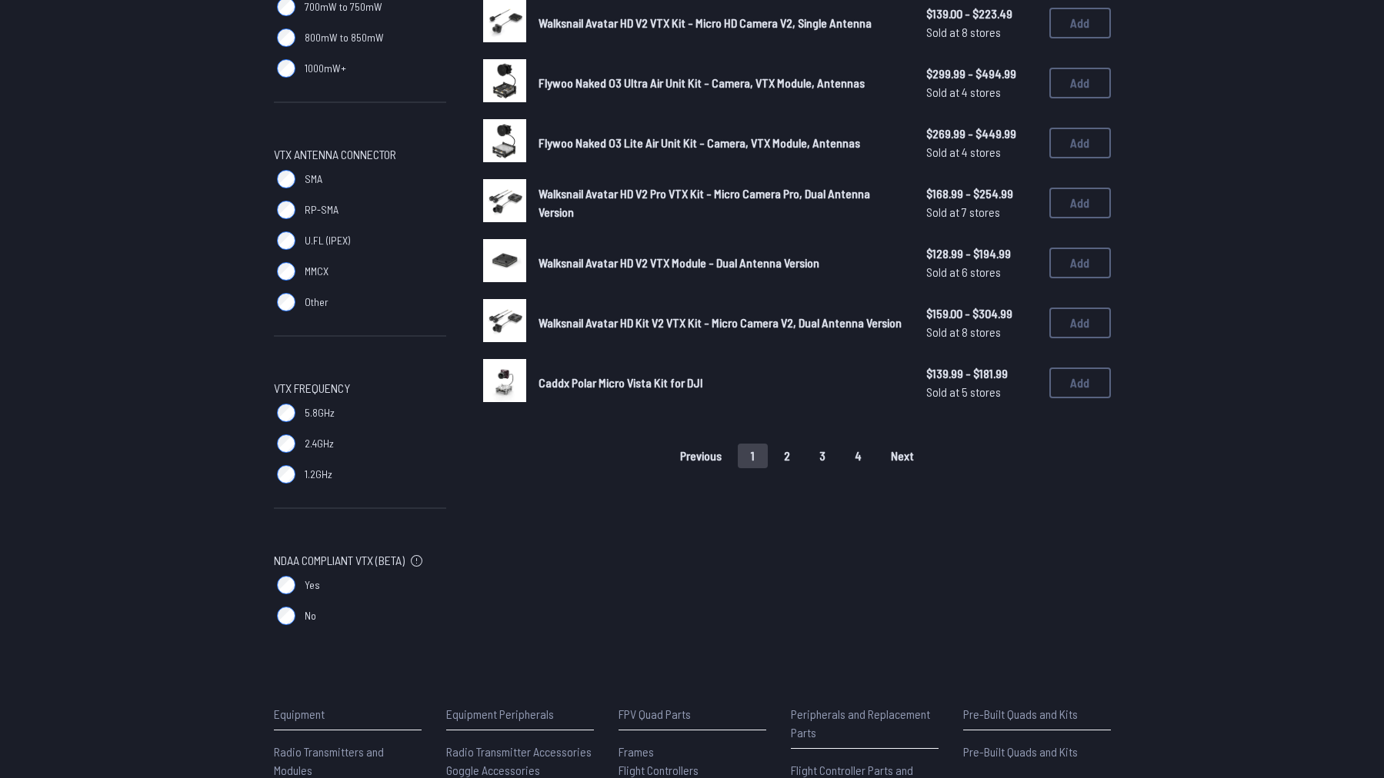
scroll to position [973, 0]
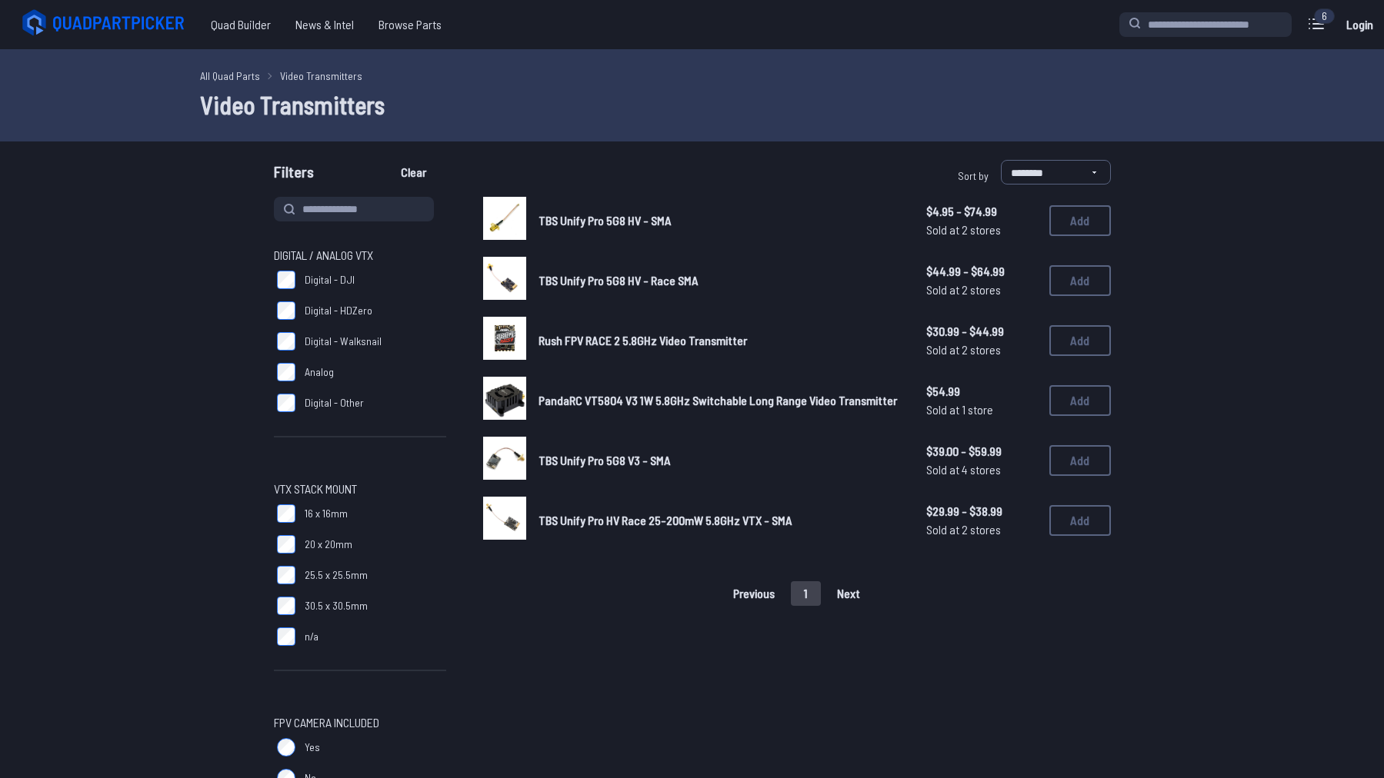
click at [496, 344] on img at bounding box center [504, 338] width 43 height 43
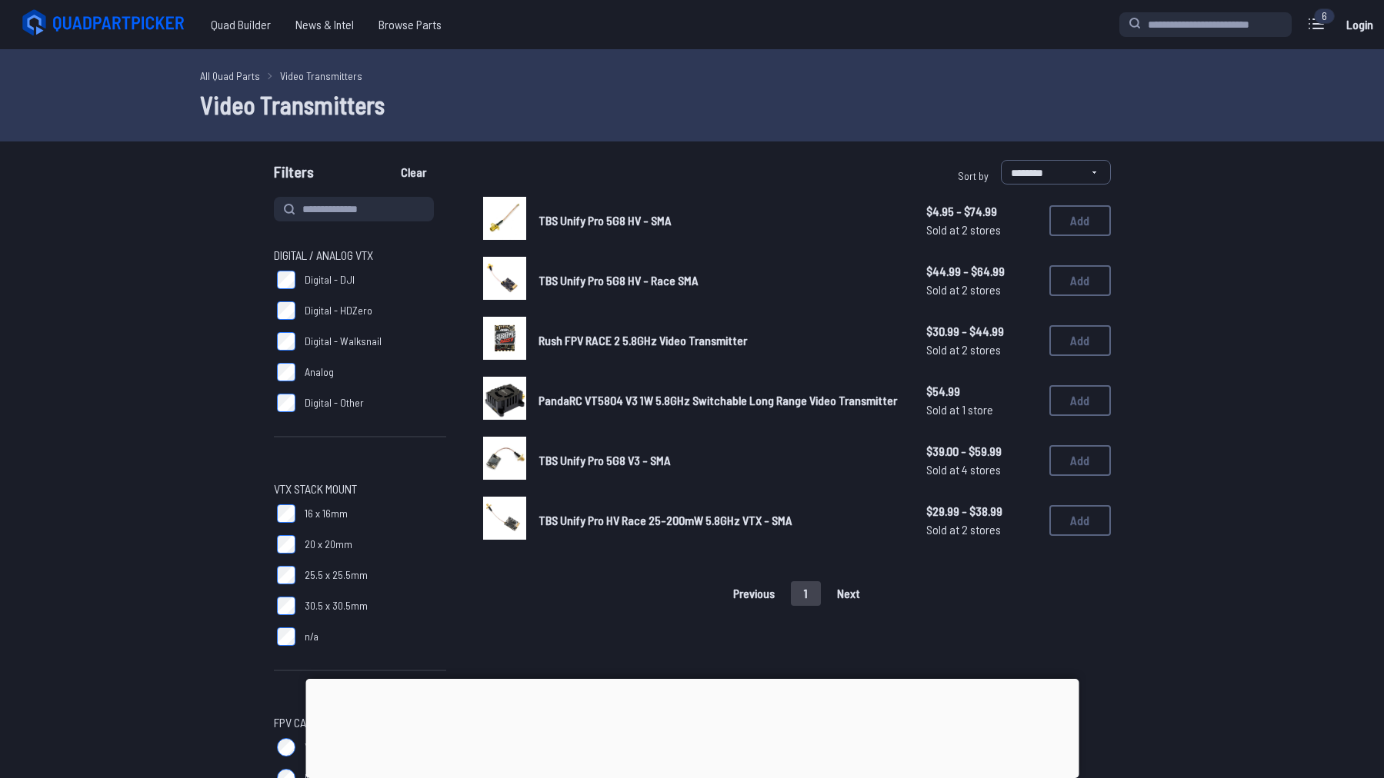
click at [511, 341] on img at bounding box center [504, 338] width 43 height 43
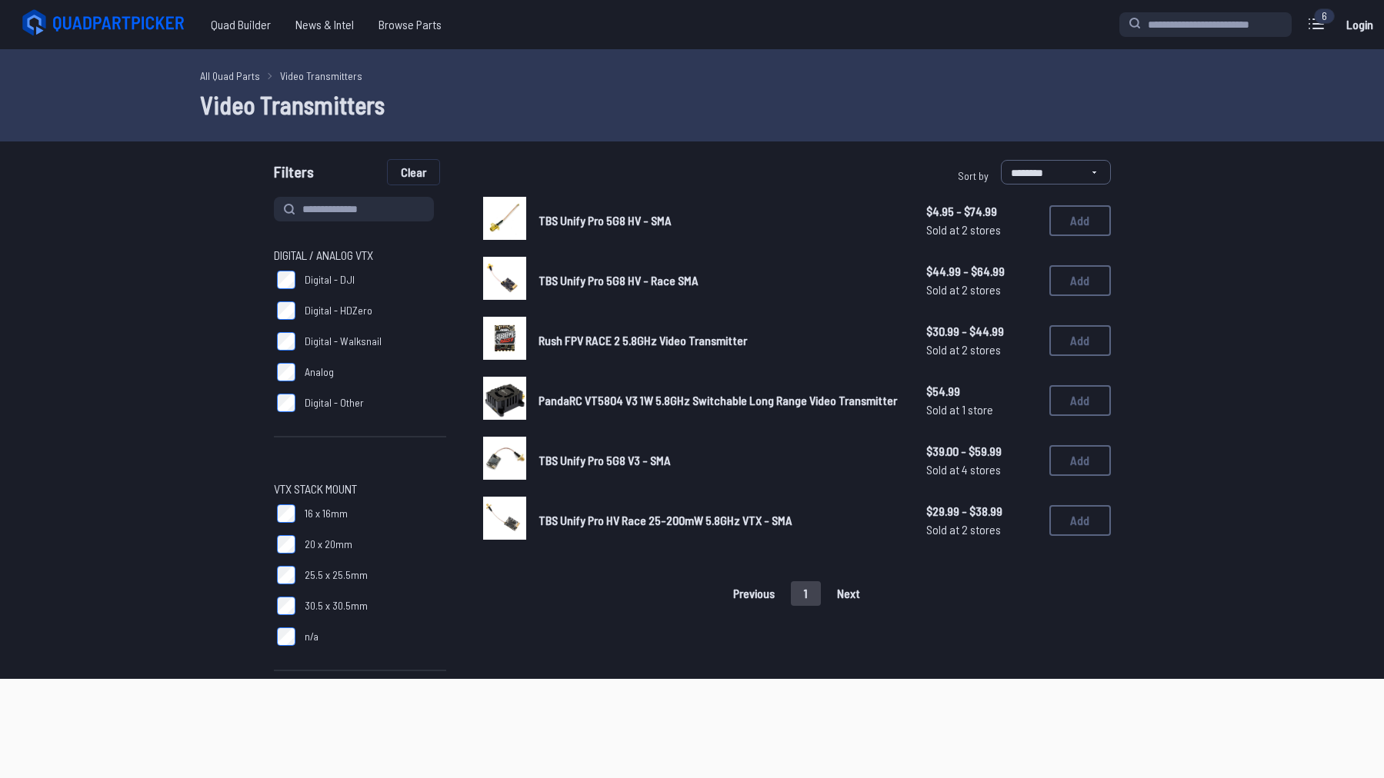
click at [436, 175] on button "Clear" at bounding box center [414, 172] width 52 height 25
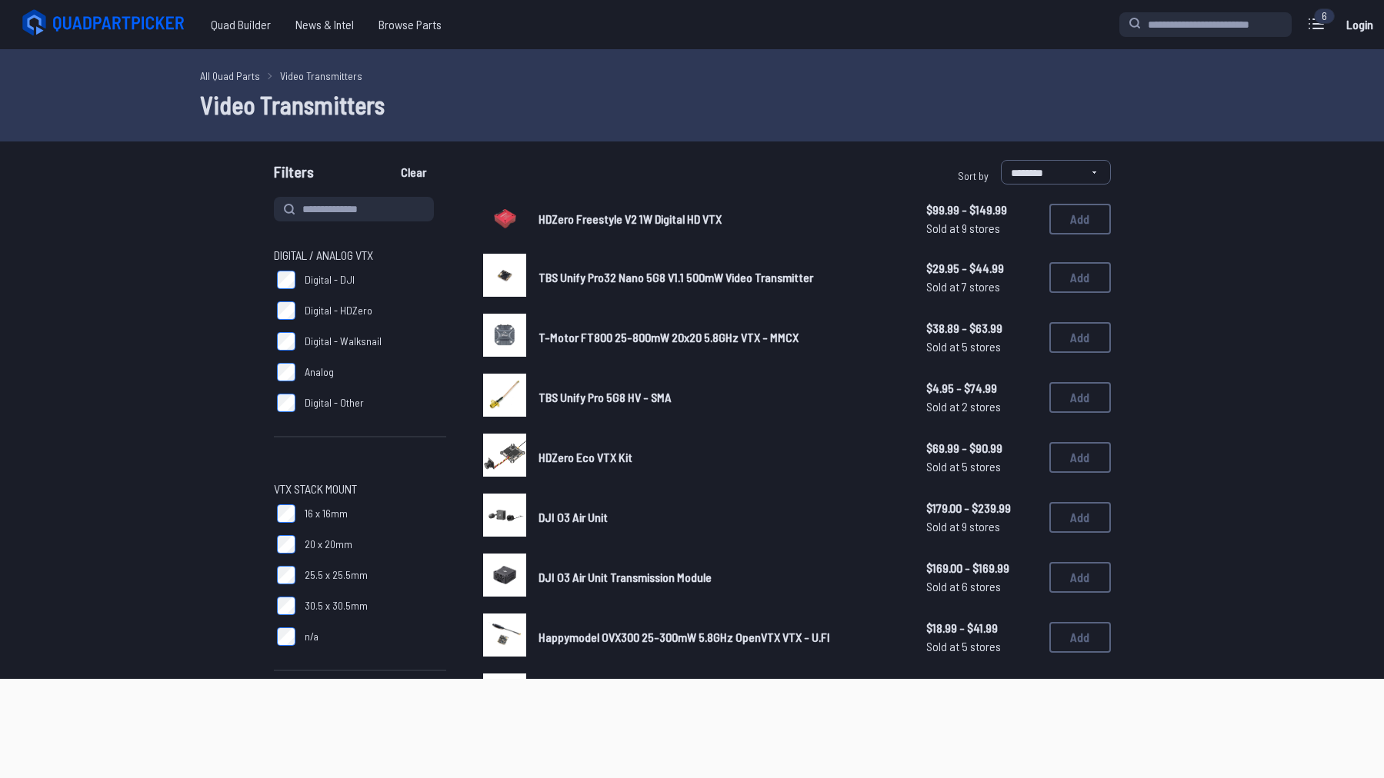
click at [593, 464] on span "HDZero Eco VTX Kit" at bounding box center [585, 457] width 94 height 15
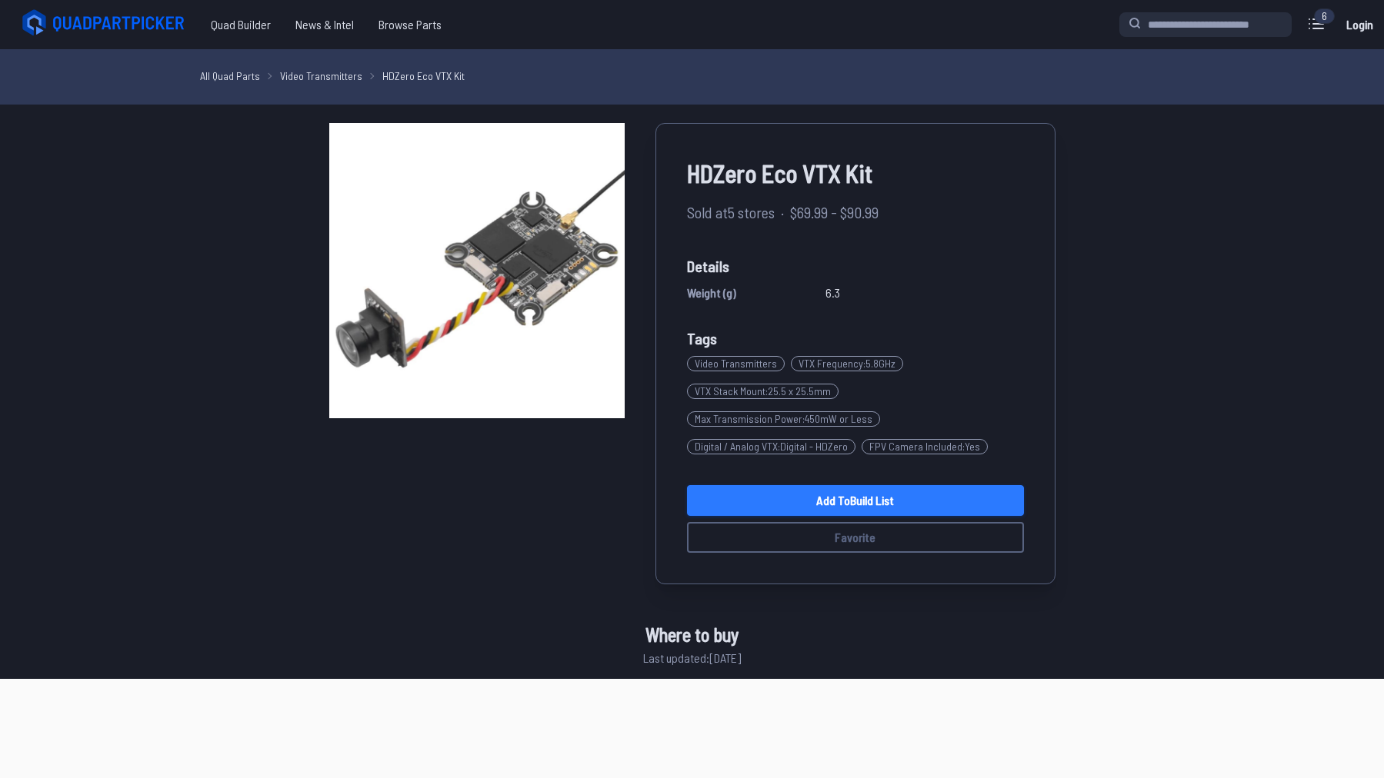
click at [842, 501] on link "Add to Build List" at bounding box center [855, 500] width 337 height 31
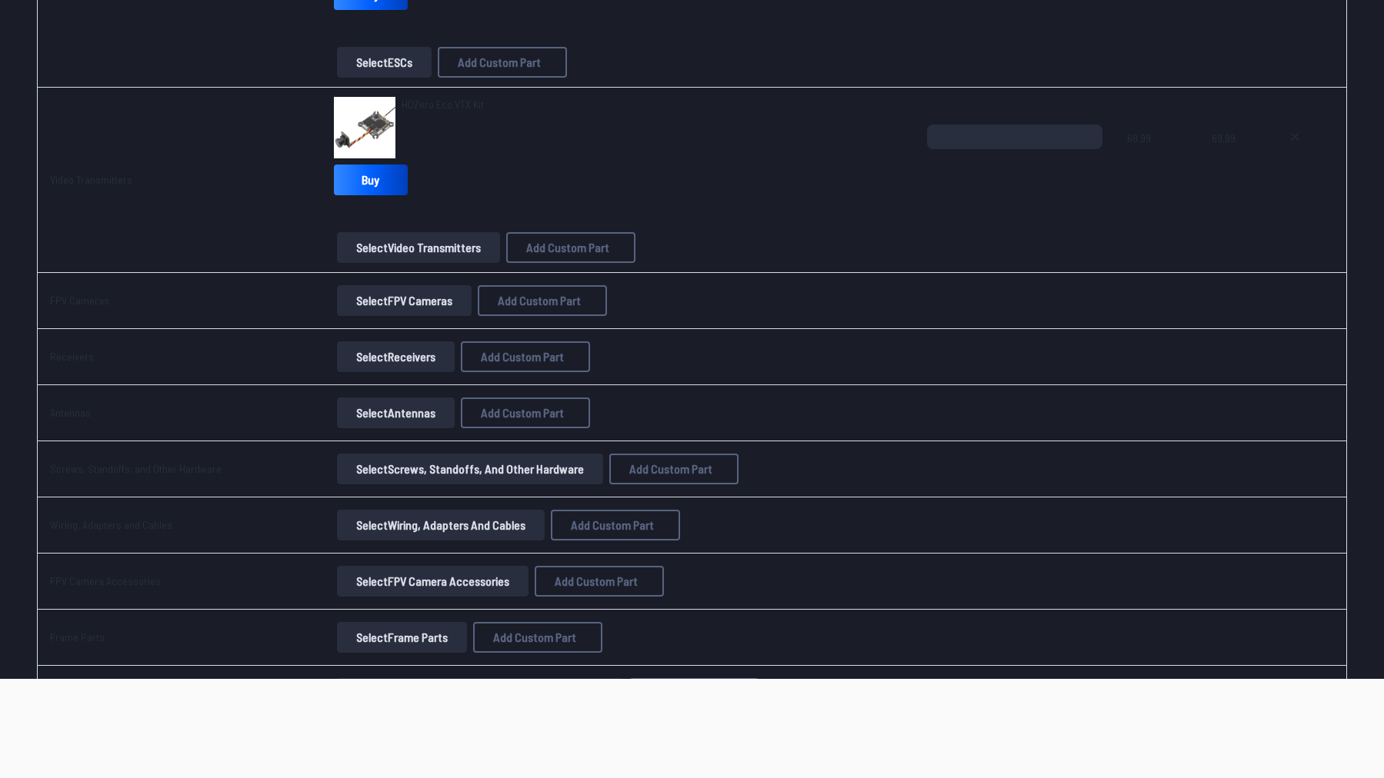
scroll to position [1384, 0]
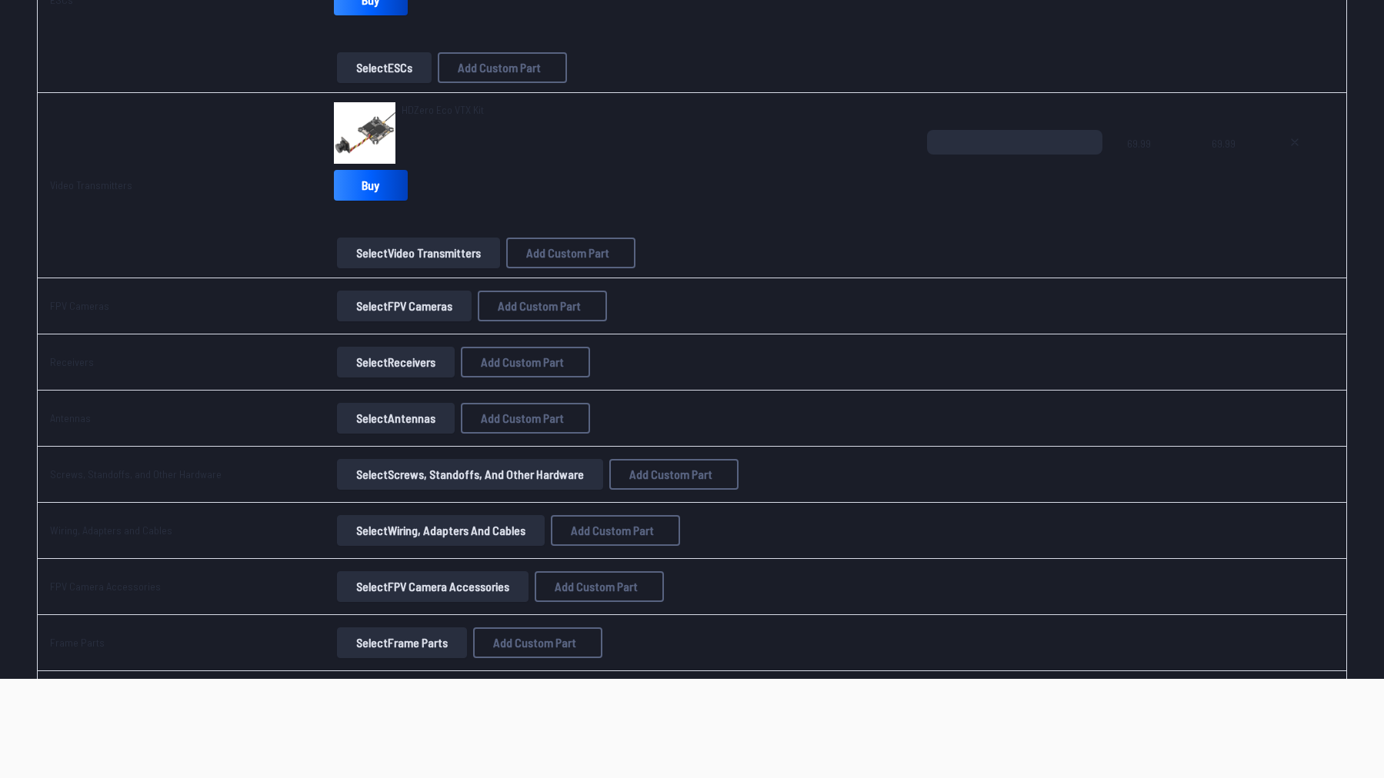
click at [433, 112] on span "HDZero Eco VTX Kit" at bounding box center [442, 109] width 82 height 13
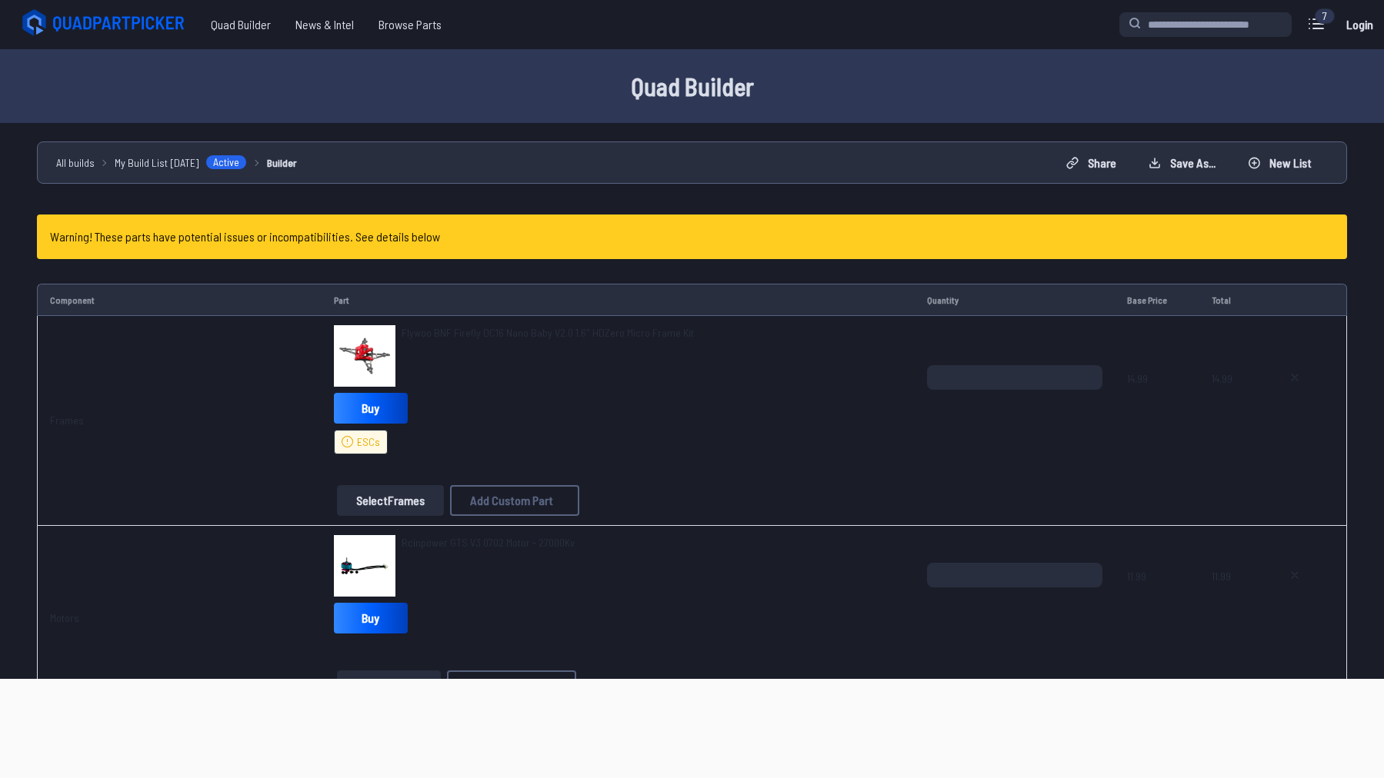
scroll to position [1384, 0]
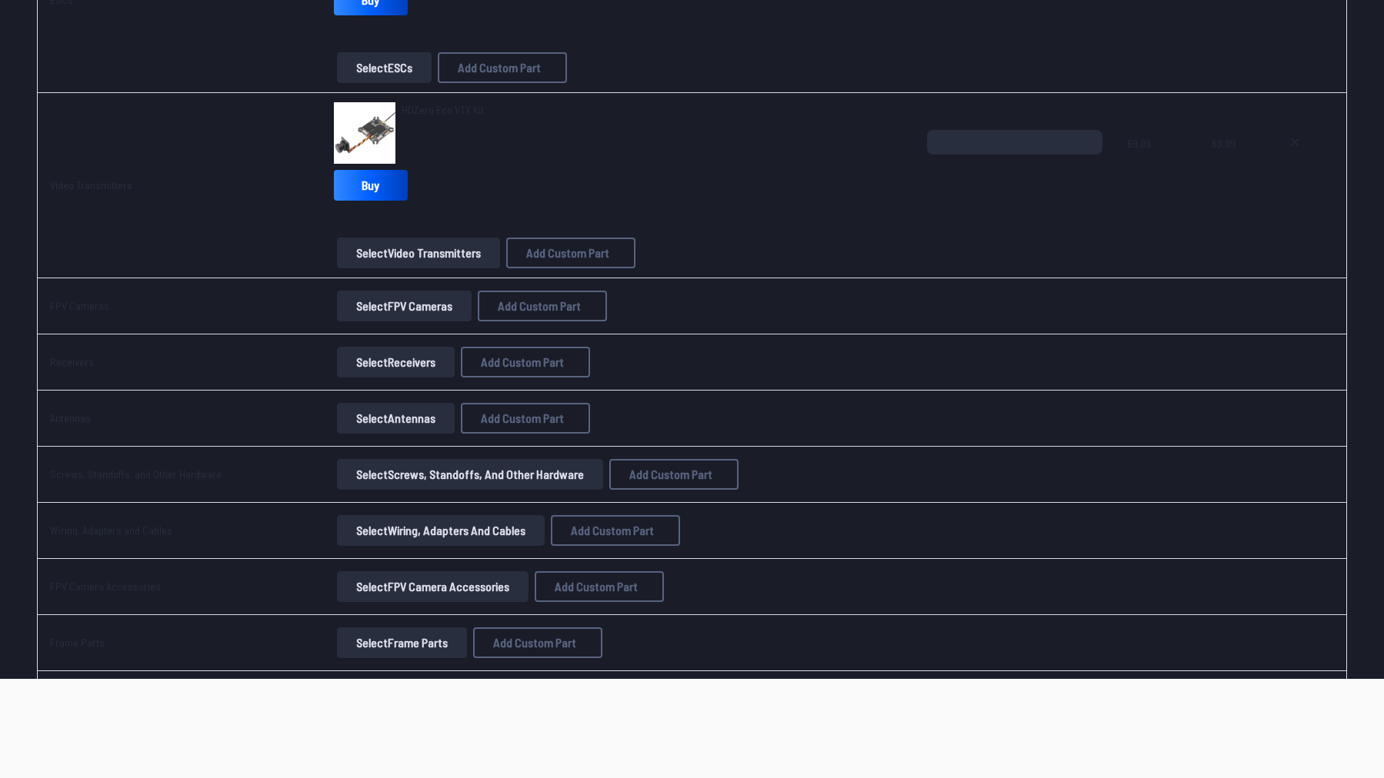
click at [398, 357] on button "Select Receivers" at bounding box center [396, 362] width 118 height 31
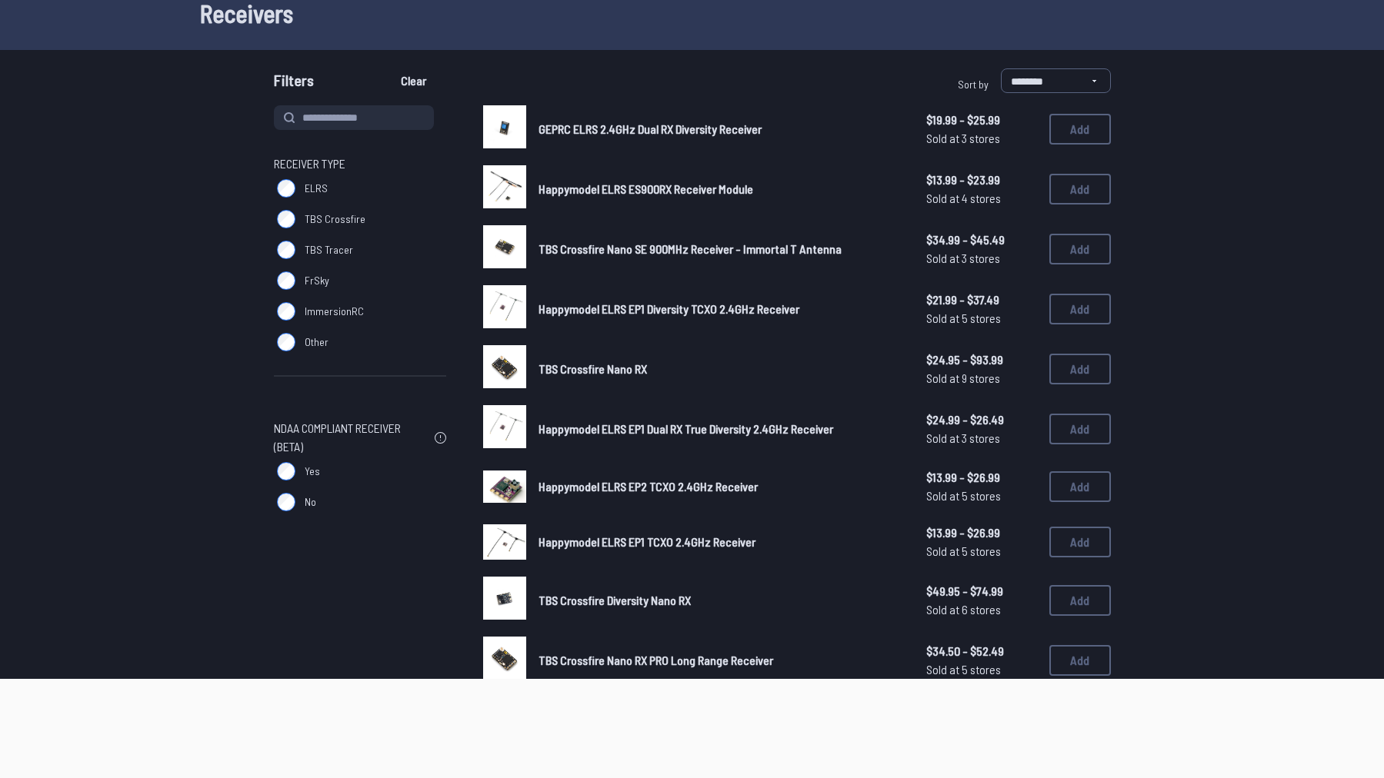
scroll to position [154, 0]
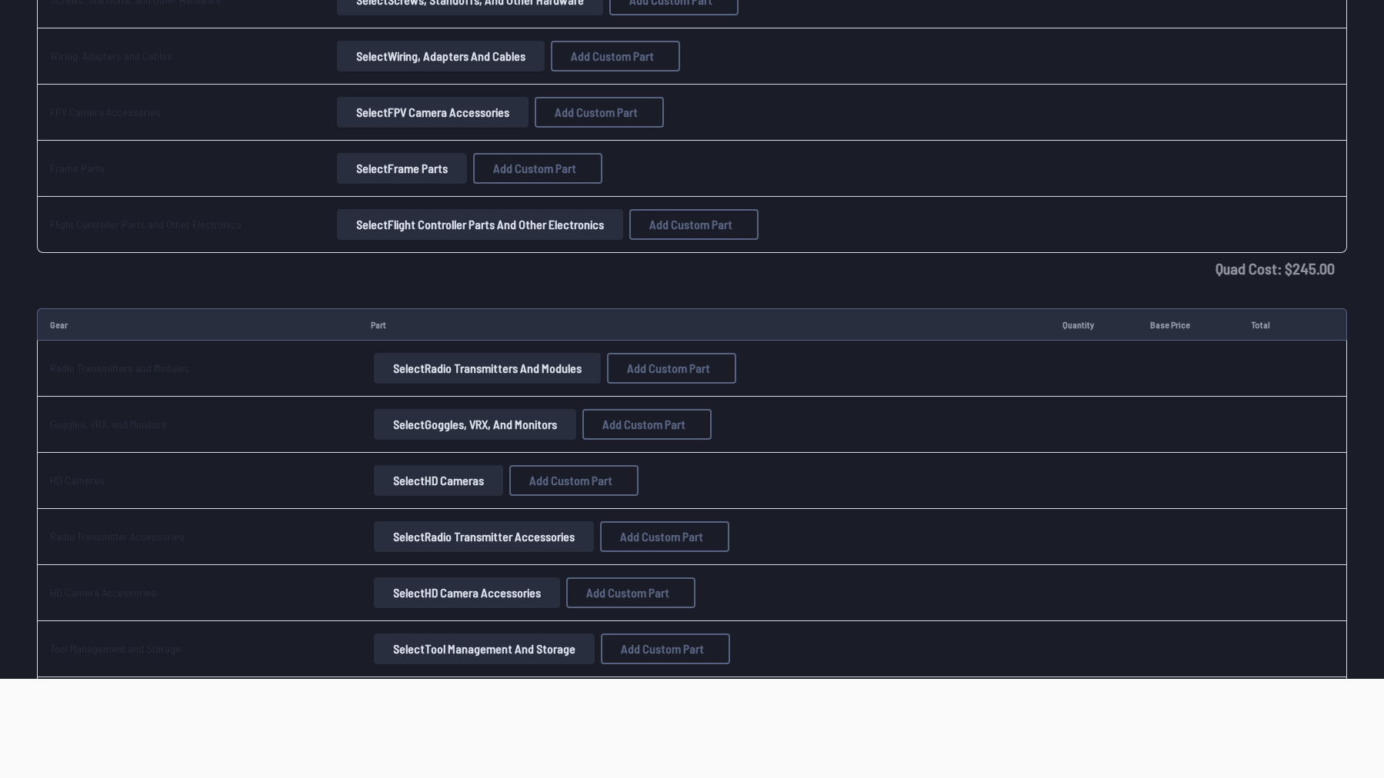
scroll to position [1897, 0]
